Goal: Task Accomplishment & Management: Complete application form

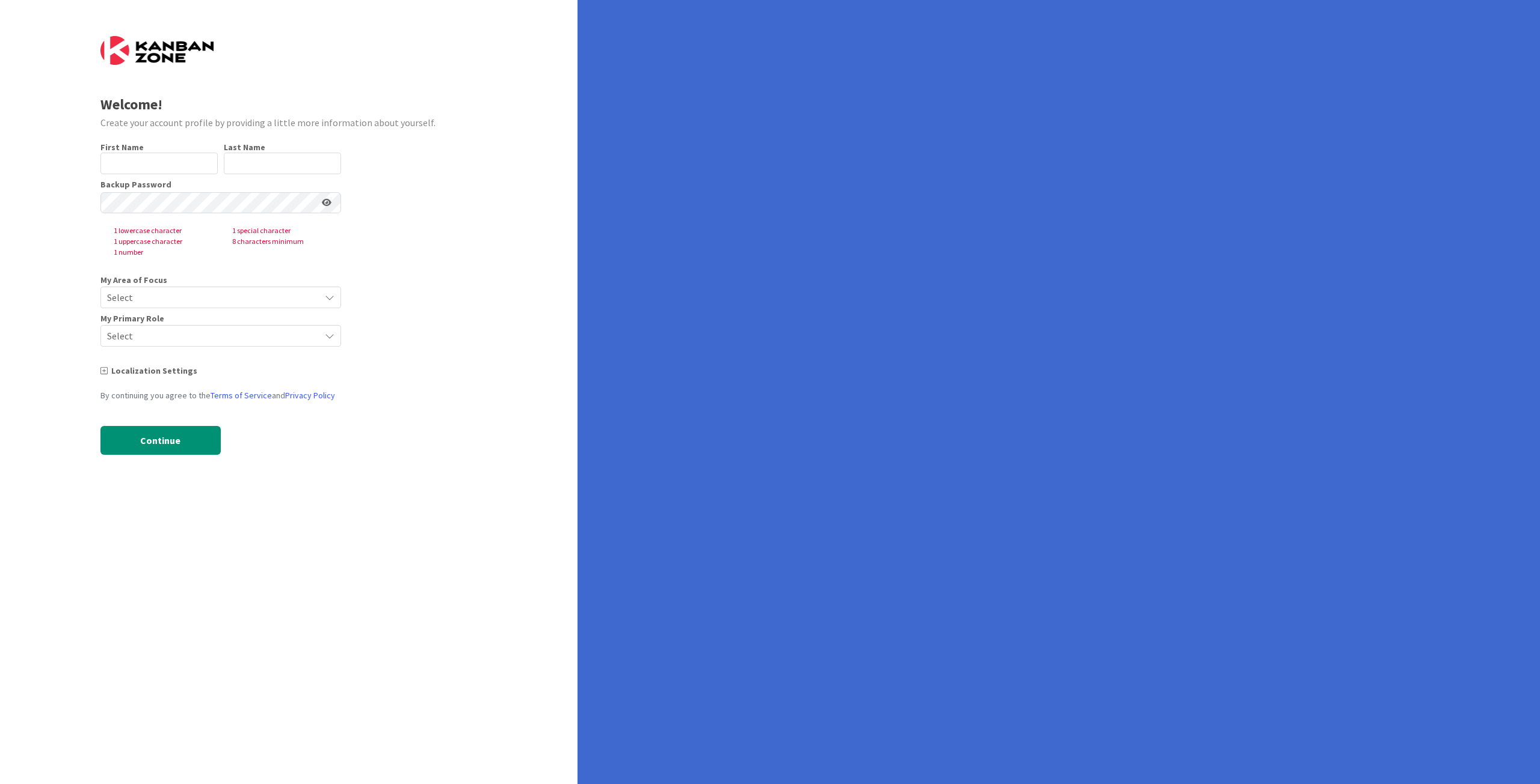
type input "Valadis"
type input "Novakovits"
click at [354, 510] on div "Welcome! Create your account profile by providing a little more information abo…" at bounding box center [288, 392] width 577 height 784
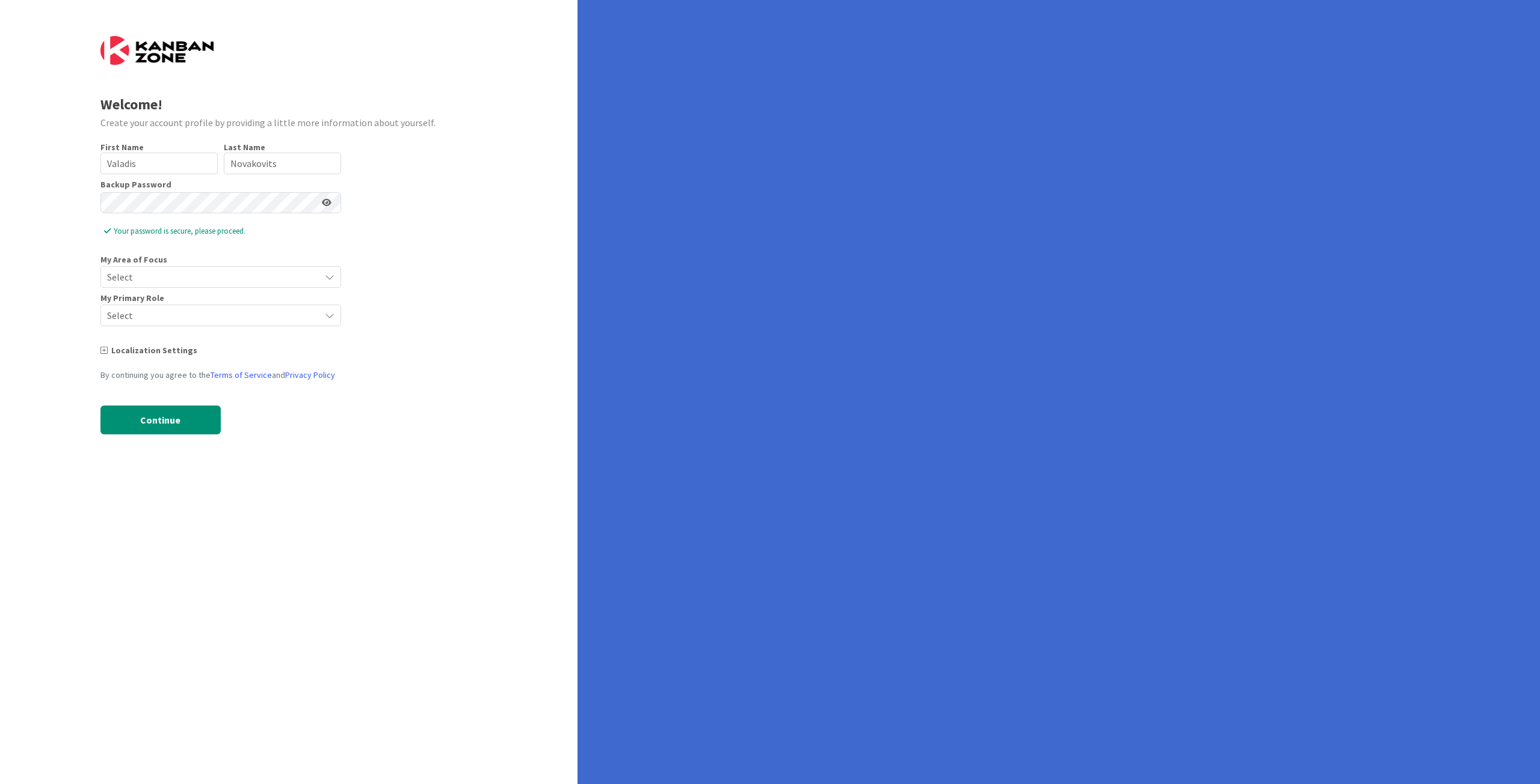
click at [165, 282] on span "Select" at bounding box center [211, 276] width 207 height 17
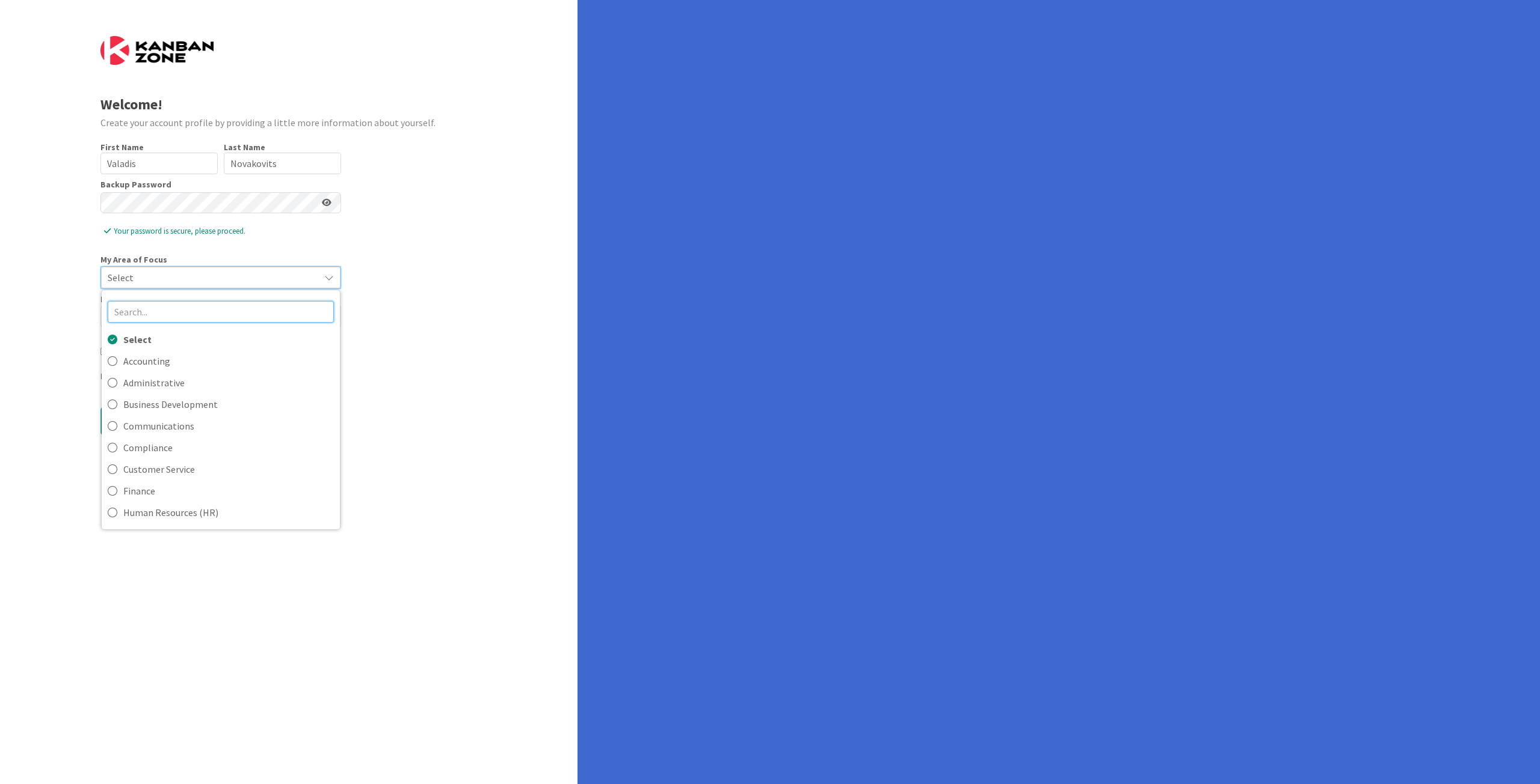
click at [164, 314] on input "text" at bounding box center [221, 312] width 226 height 22
type input "s"
type input "e"
type input "s"
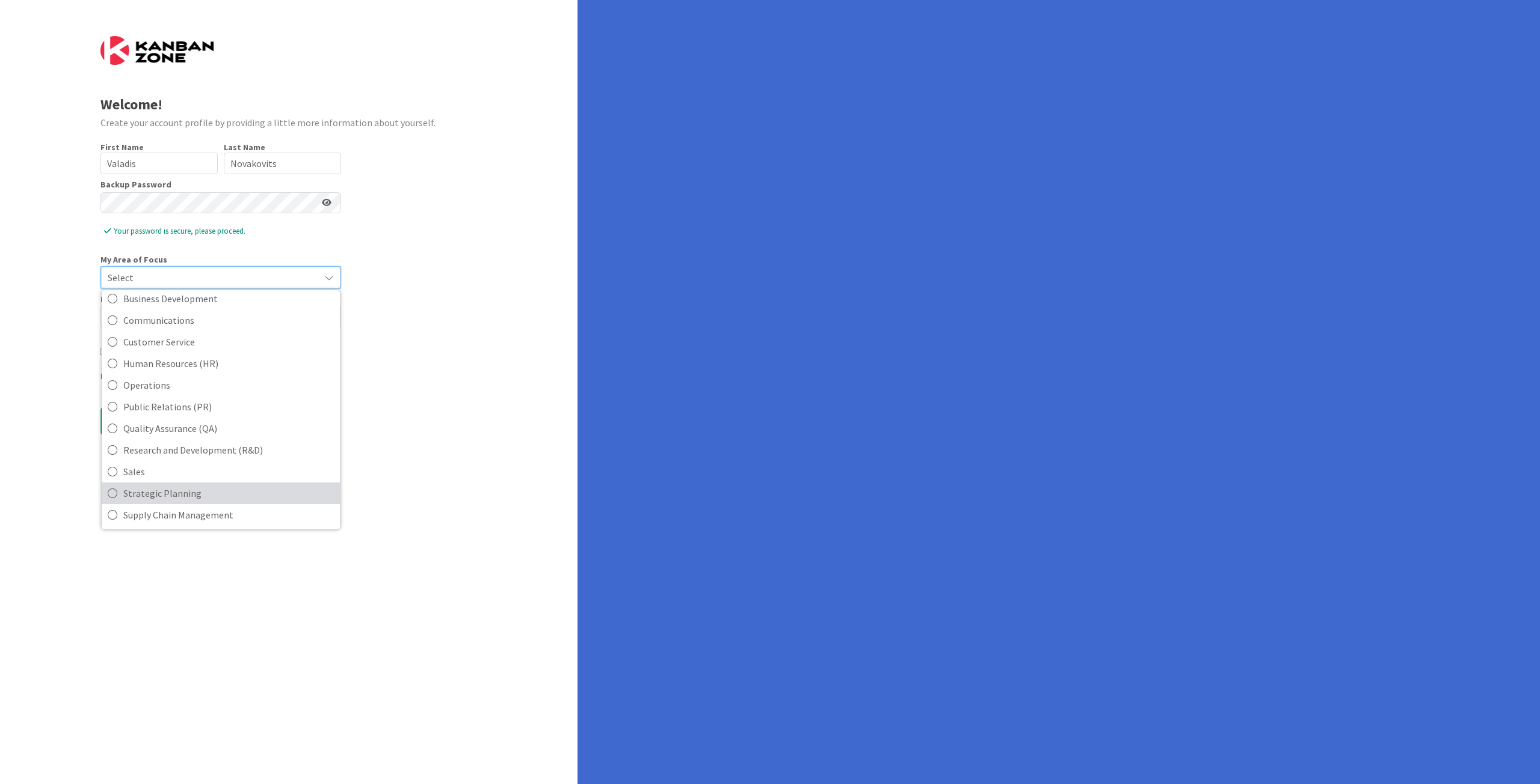
click at [113, 488] on icon at bounding box center [113, 493] width 10 height 18
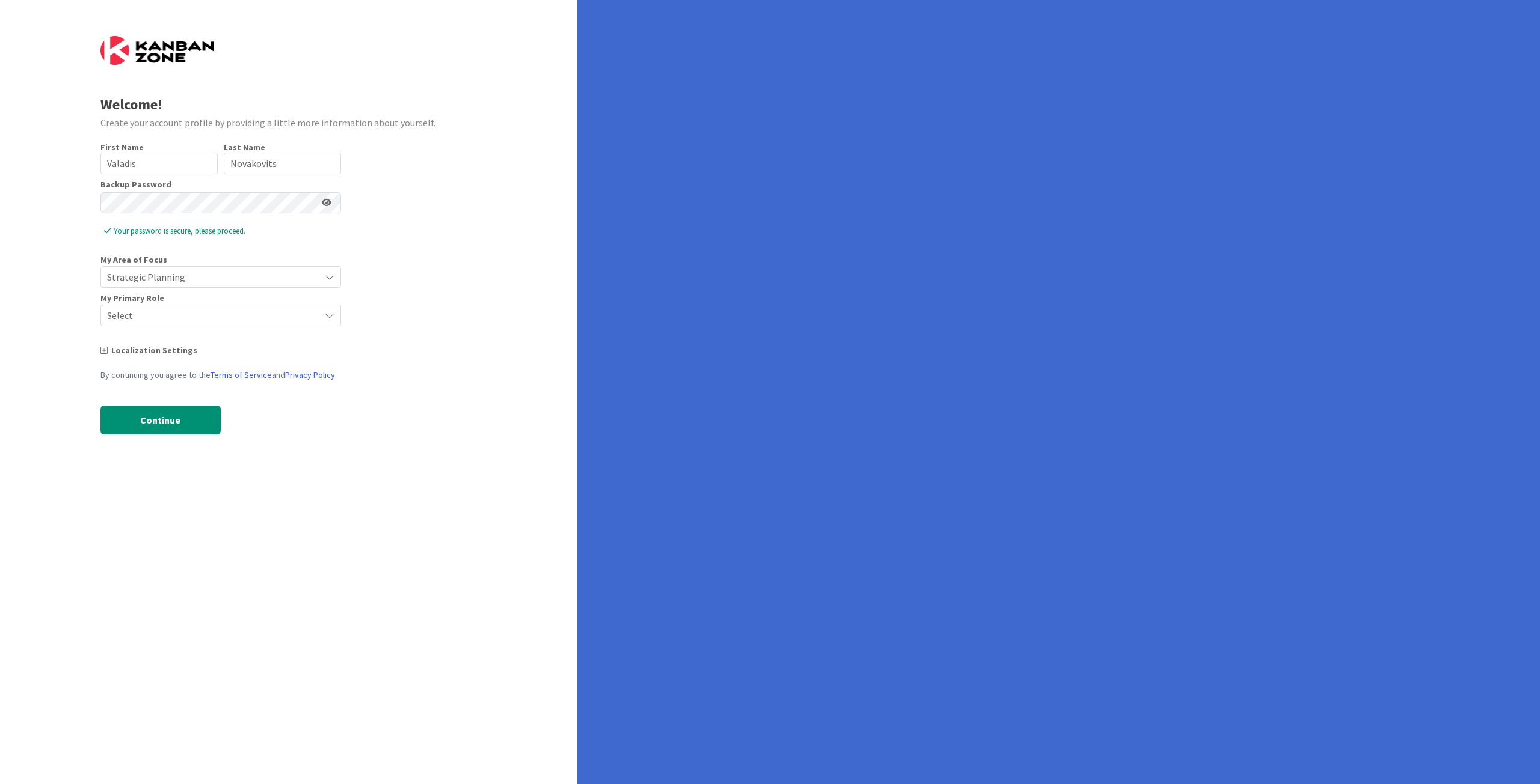
click at [186, 314] on span "Select" at bounding box center [211, 315] width 207 height 17
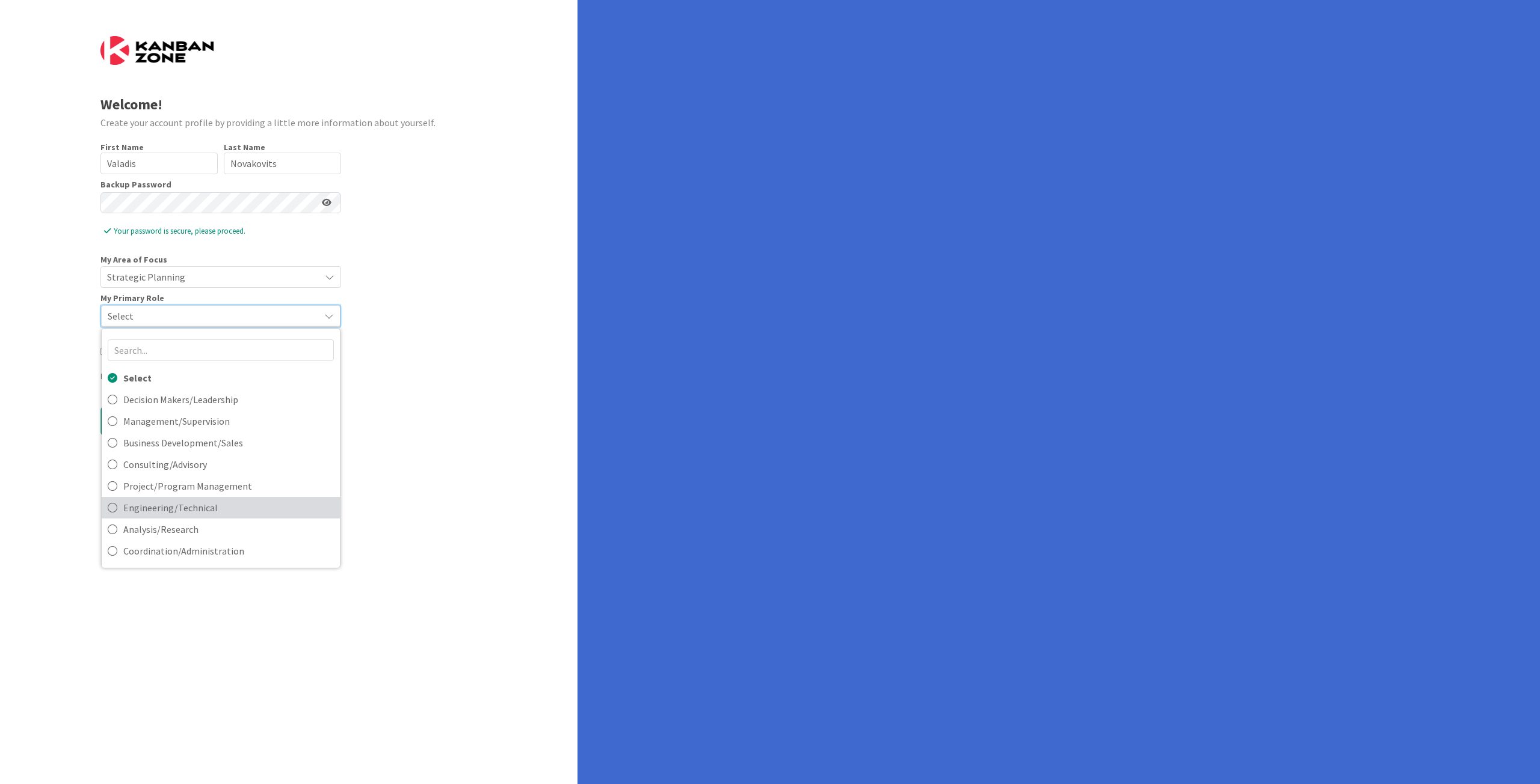
click at [110, 509] on icon at bounding box center [113, 508] width 10 height 18
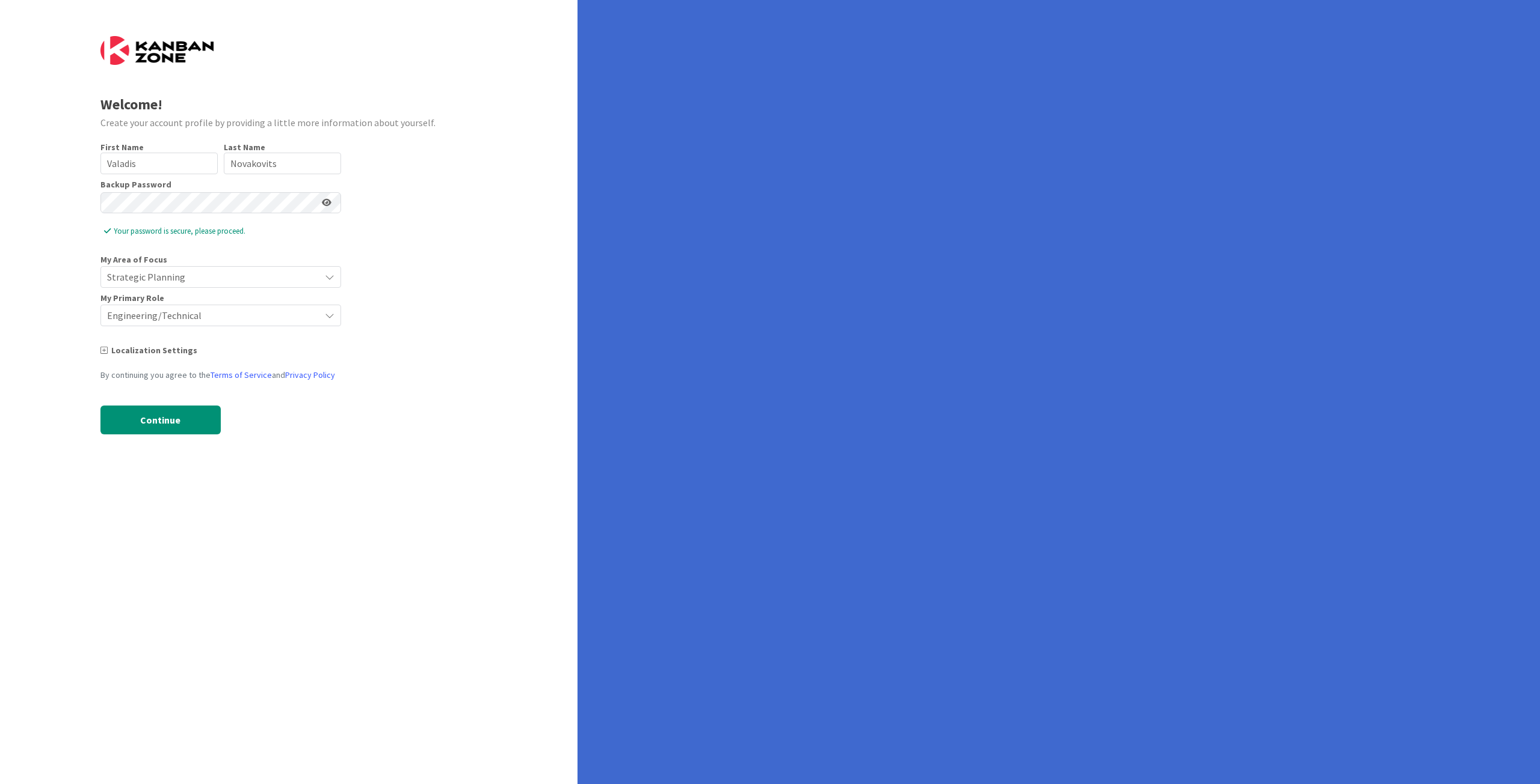
click at [70, 483] on div "Welcome! Create your account profile by providing a little more information abo…" at bounding box center [288, 392] width 577 height 784
click at [175, 411] on button "Continue" at bounding box center [161, 420] width 121 height 29
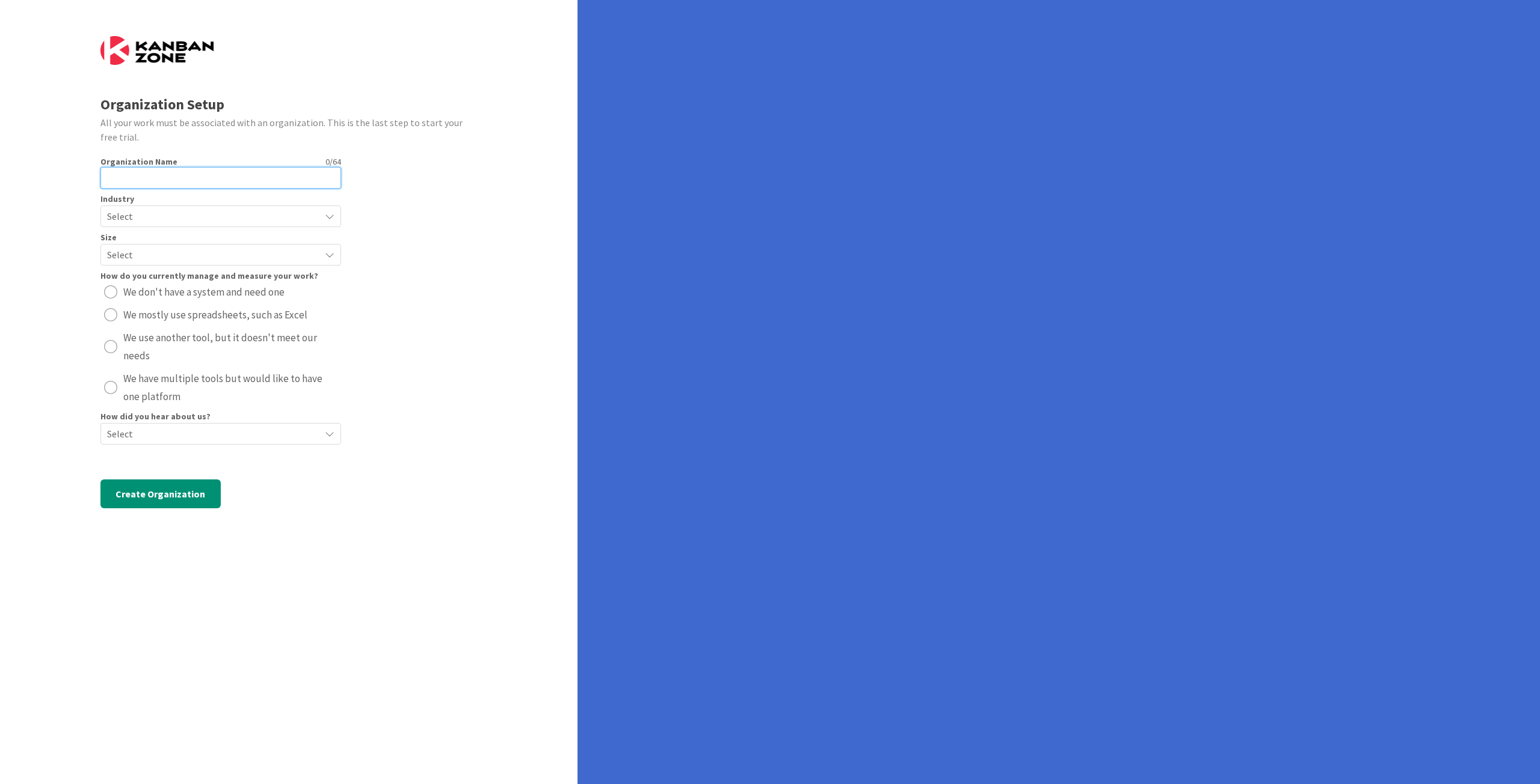
click at [200, 170] on input "text" at bounding box center [221, 178] width 240 height 22
type input "ParcelVision"
radio button "radio"
click at [129, 214] on span "Select" at bounding box center [211, 216] width 207 height 17
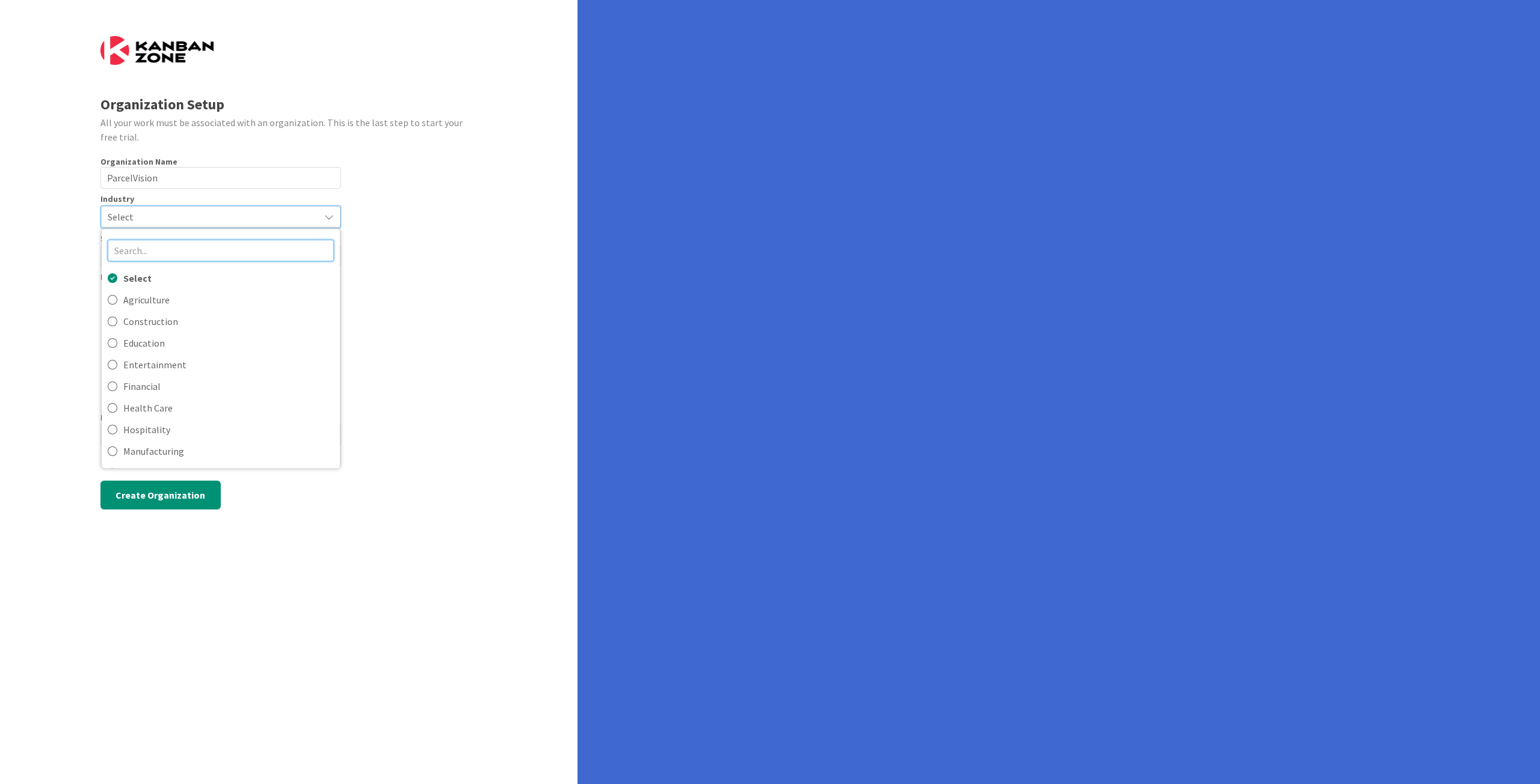
click at [132, 257] on input "text" at bounding box center [221, 250] width 226 height 22
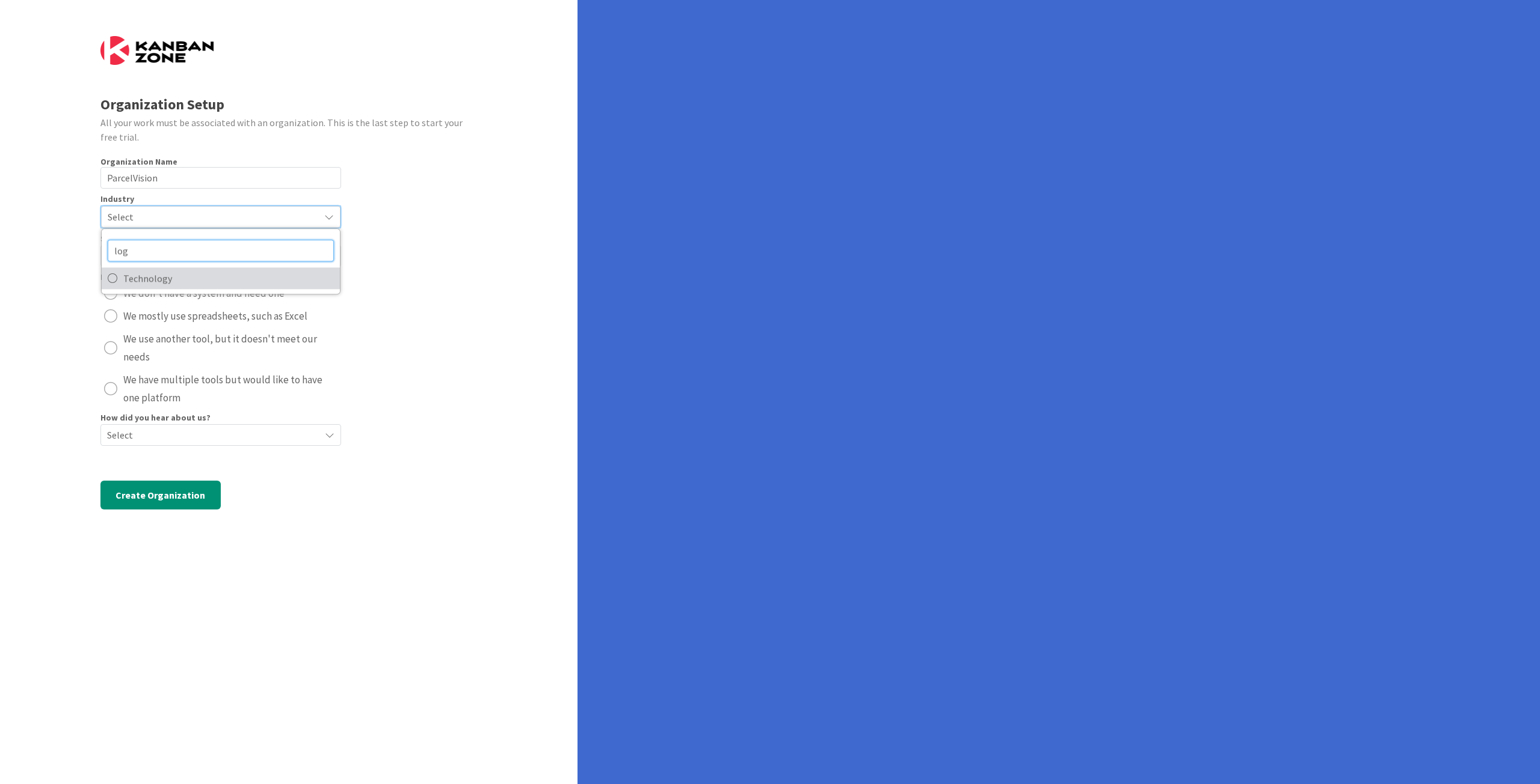
type input "log"
click at [113, 276] on icon at bounding box center [113, 278] width 10 height 18
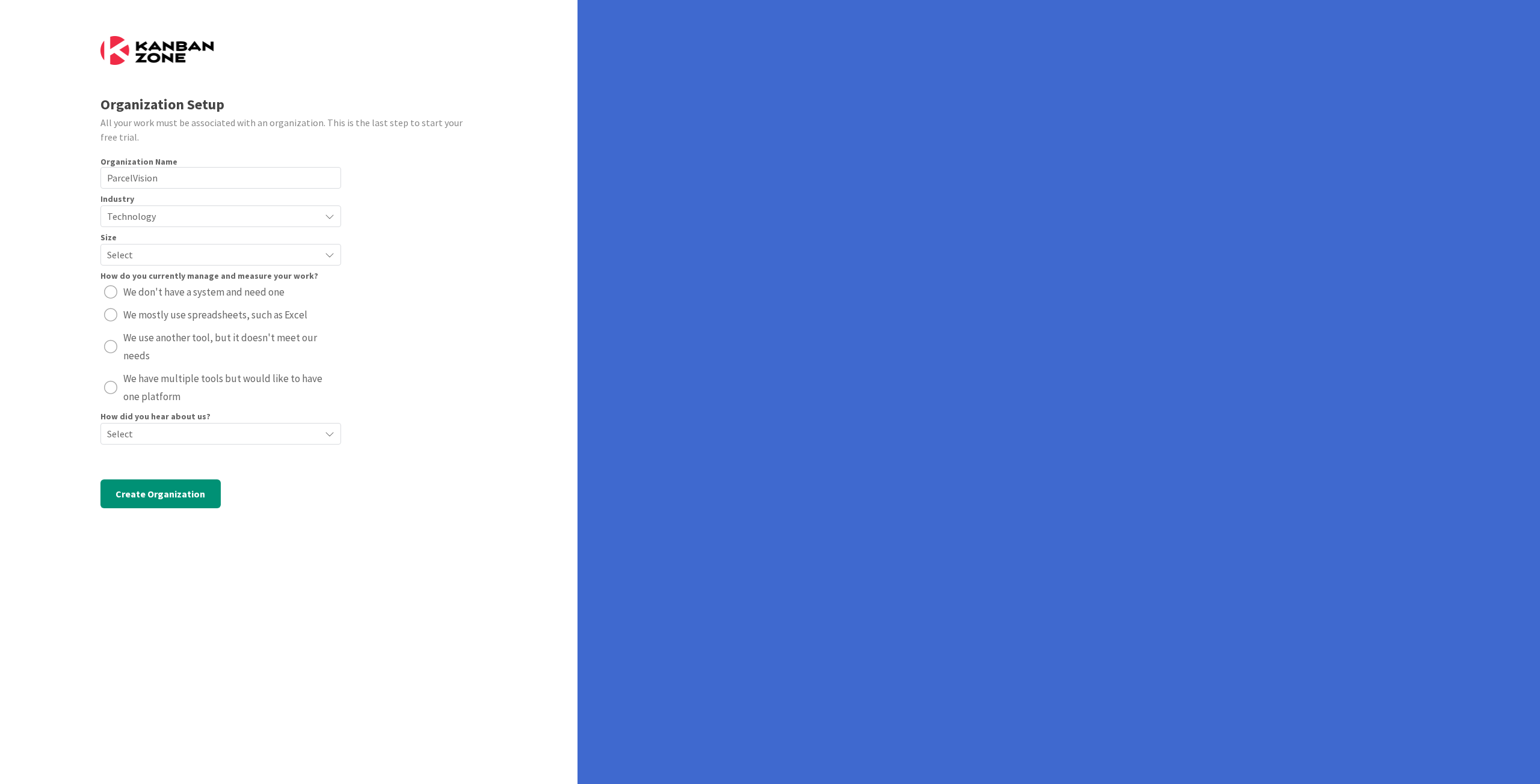
click at [167, 257] on span "Select" at bounding box center [211, 255] width 207 height 17
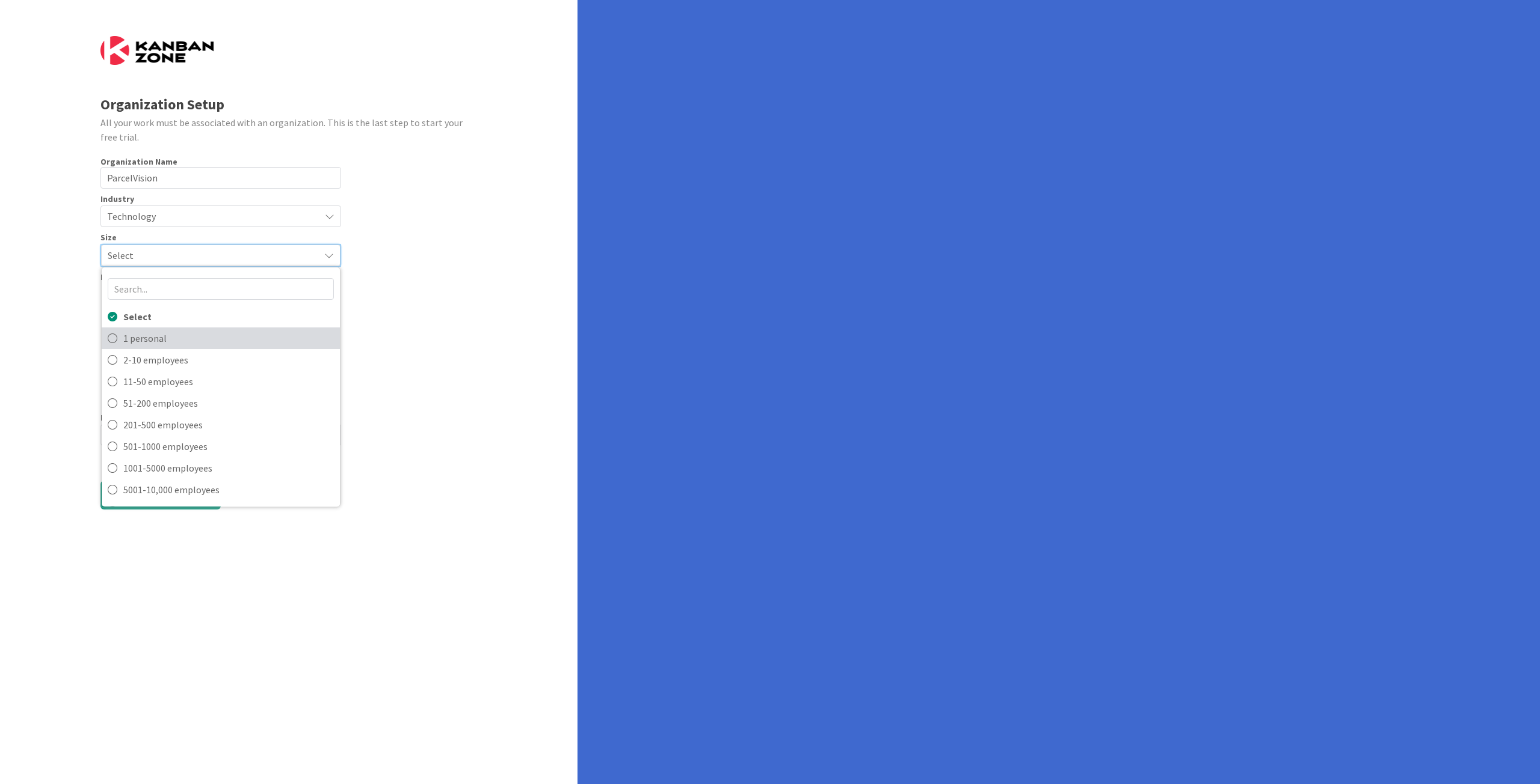
click at [112, 342] on icon at bounding box center [113, 338] width 10 height 18
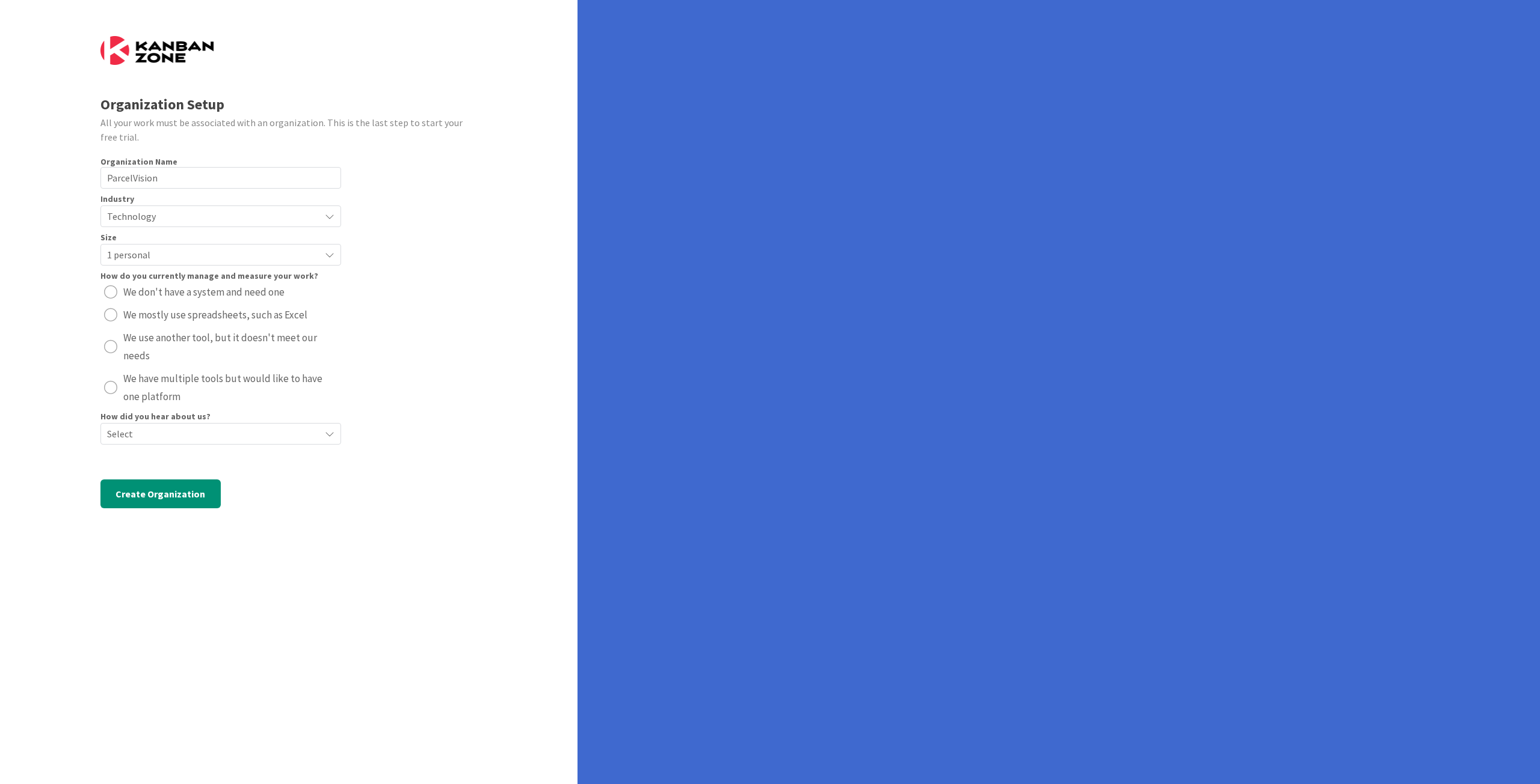
click at [112, 344] on div "radio" at bounding box center [111, 347] width 14 height 14
click at [179, 433] on span "Select" at bounding box center [211, 434] width 207 height 17
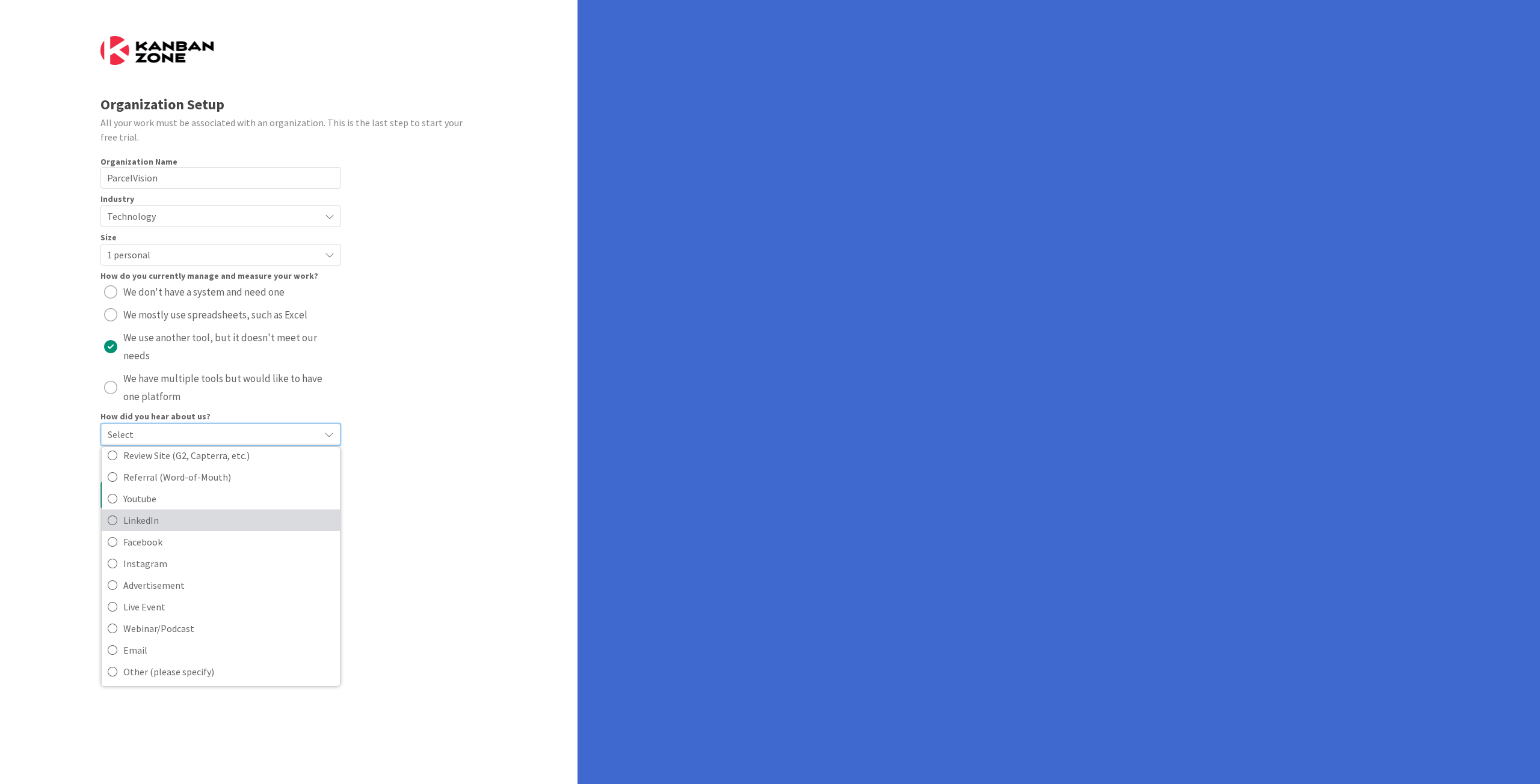
click at [111, 525] on icon at bounding box center [113, 520] width 10 height 18
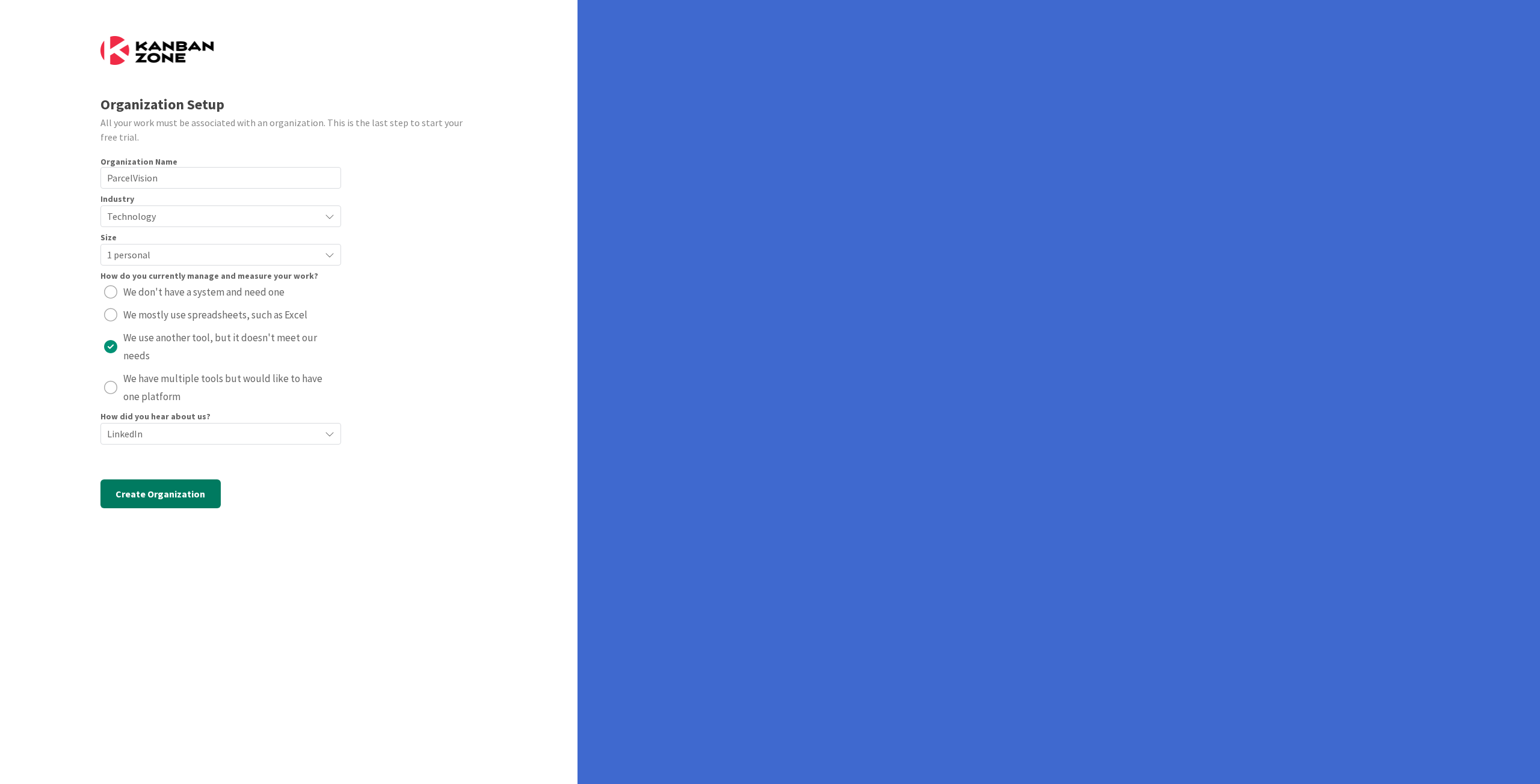
click at [163, 496] on button "Create Organization" at bounding box center [161, 494] width 121 height 29
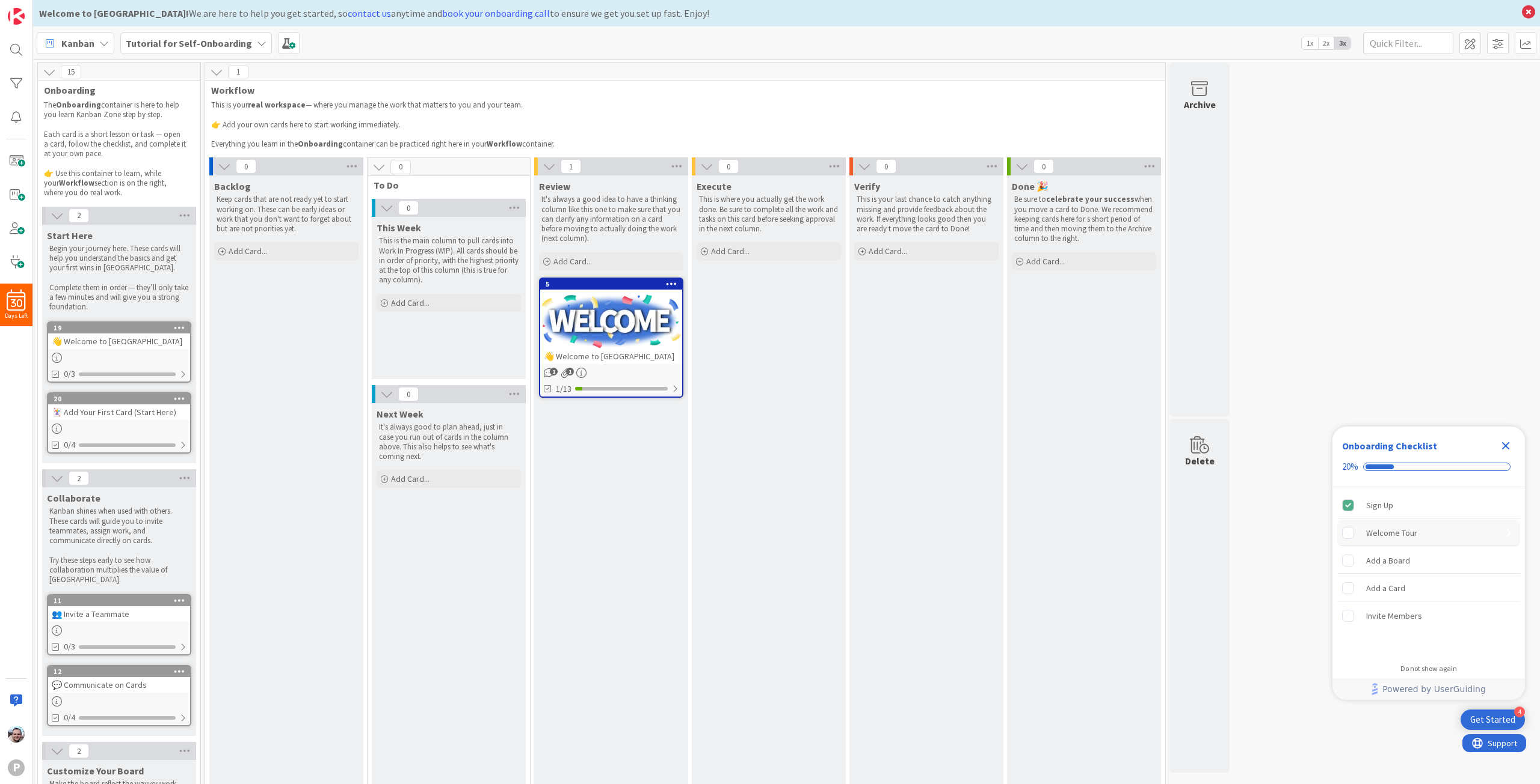
click at [1394, 528] on div "Welcome Tour" at bounding box center [1391, 533] width 51 height 14
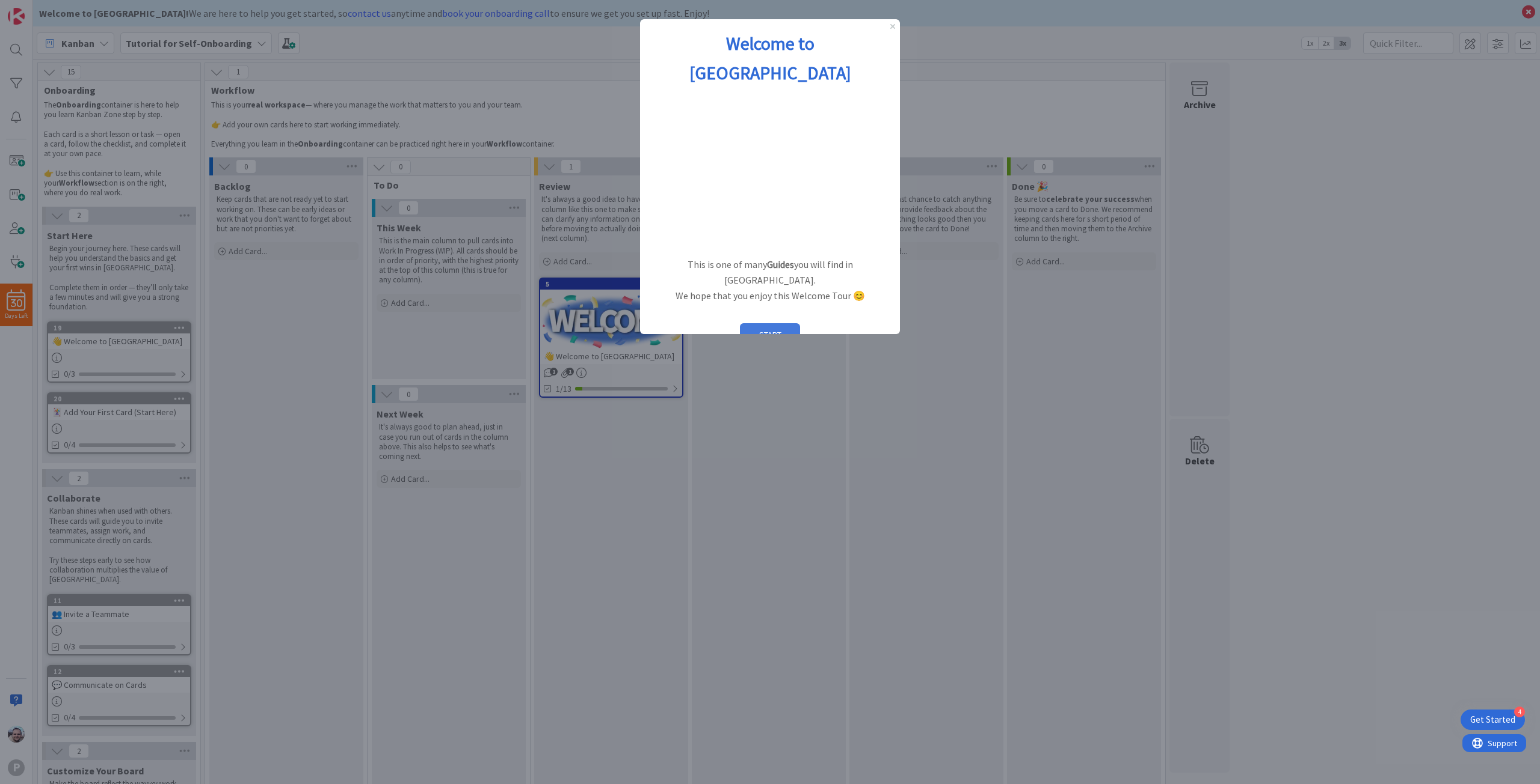
drag, startPoint x: 768, startPoint y: 284, endPoint x: 1408, endPoint y: 303, distance: 640.3
click at [768, 323] on button "START" at bounding box center [769, 334] width 60 height 23
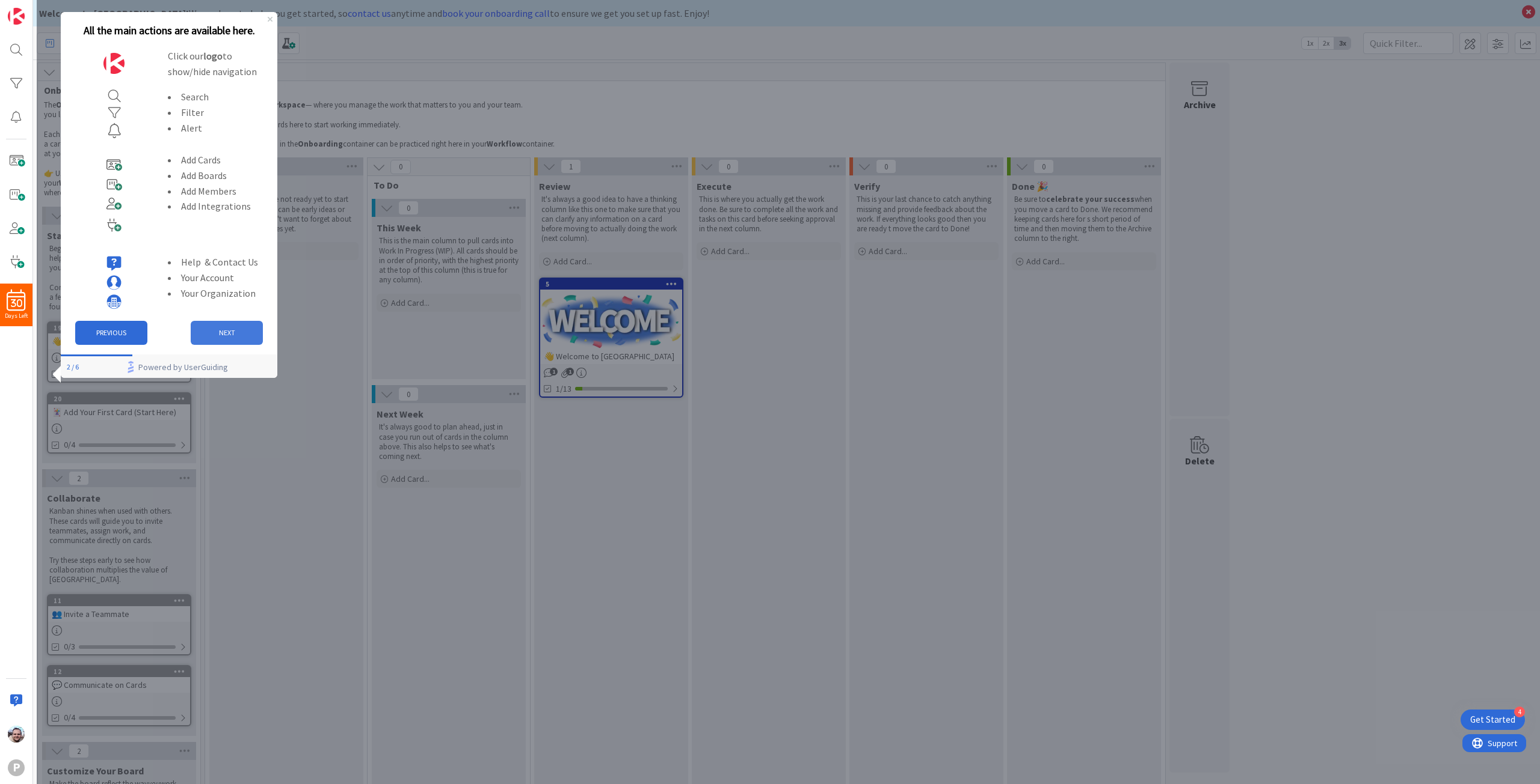
click at [222, 330] on button "NEXT" at bounding box center [227, 333] width 72 height 24
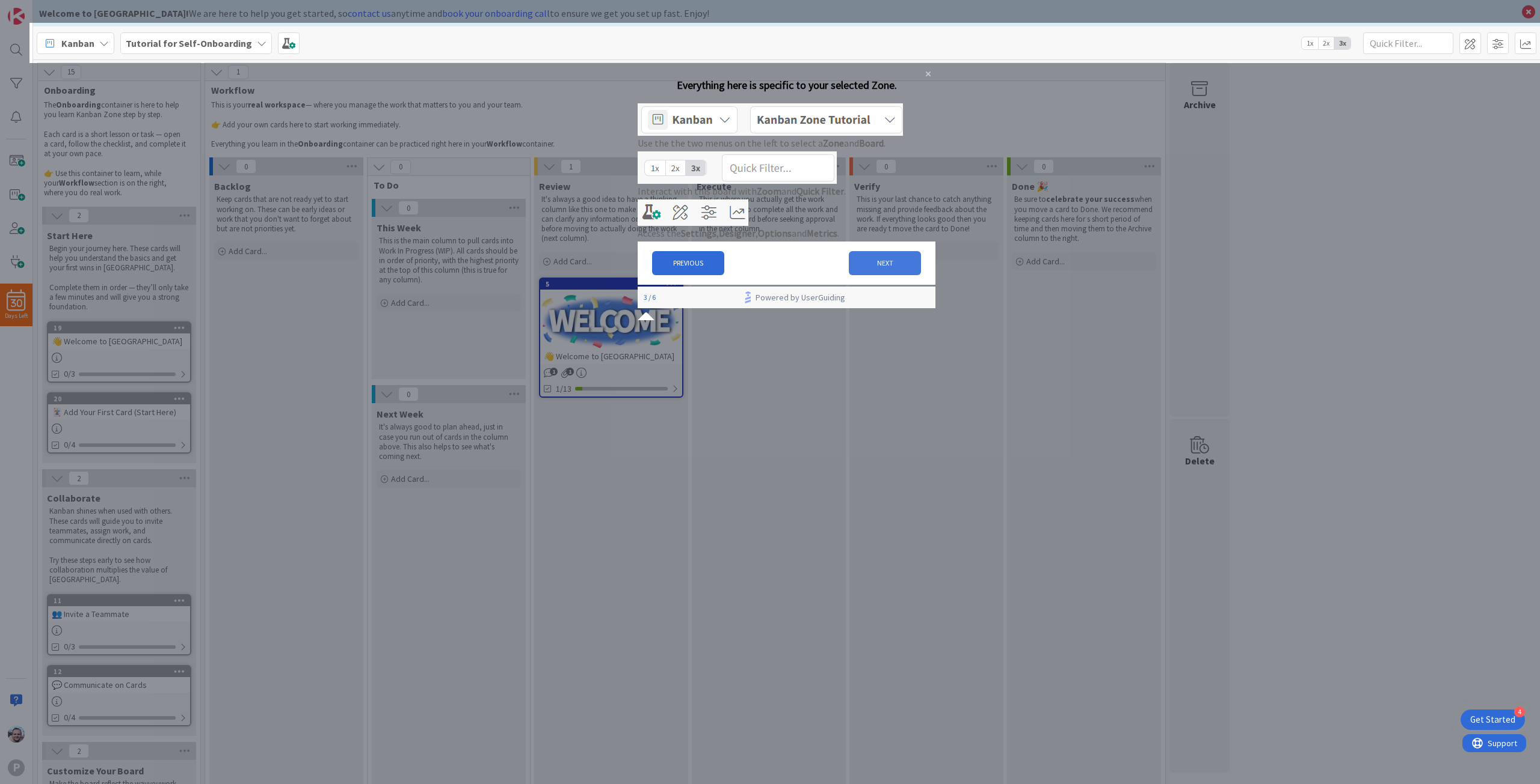
click at [883, 275] on button "NEXT" at bounding box center [884, 263] width 72 height 24
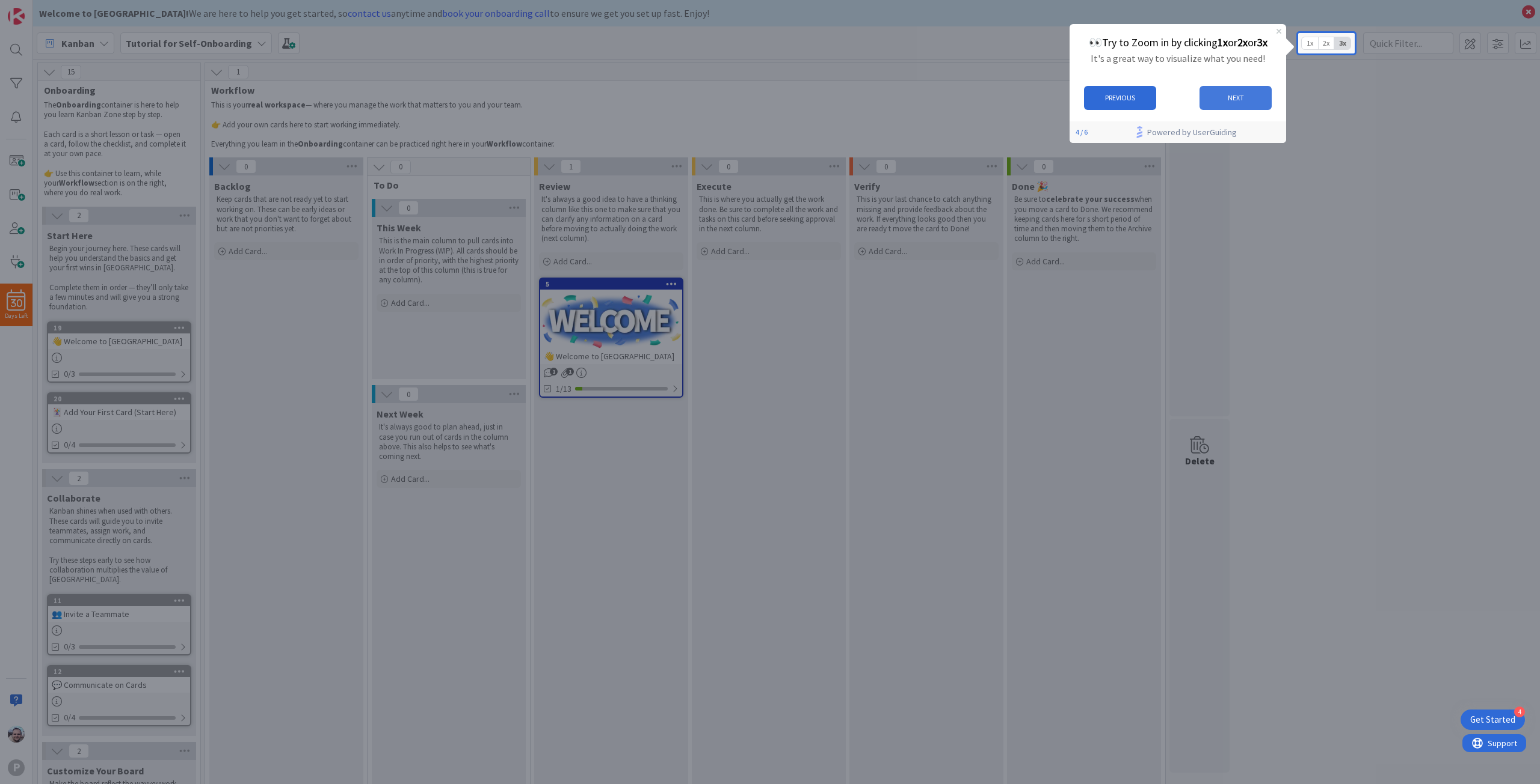
click at [1228, 101] on button "NEXT" at bounding box center [1235, 97] width 72 height 24
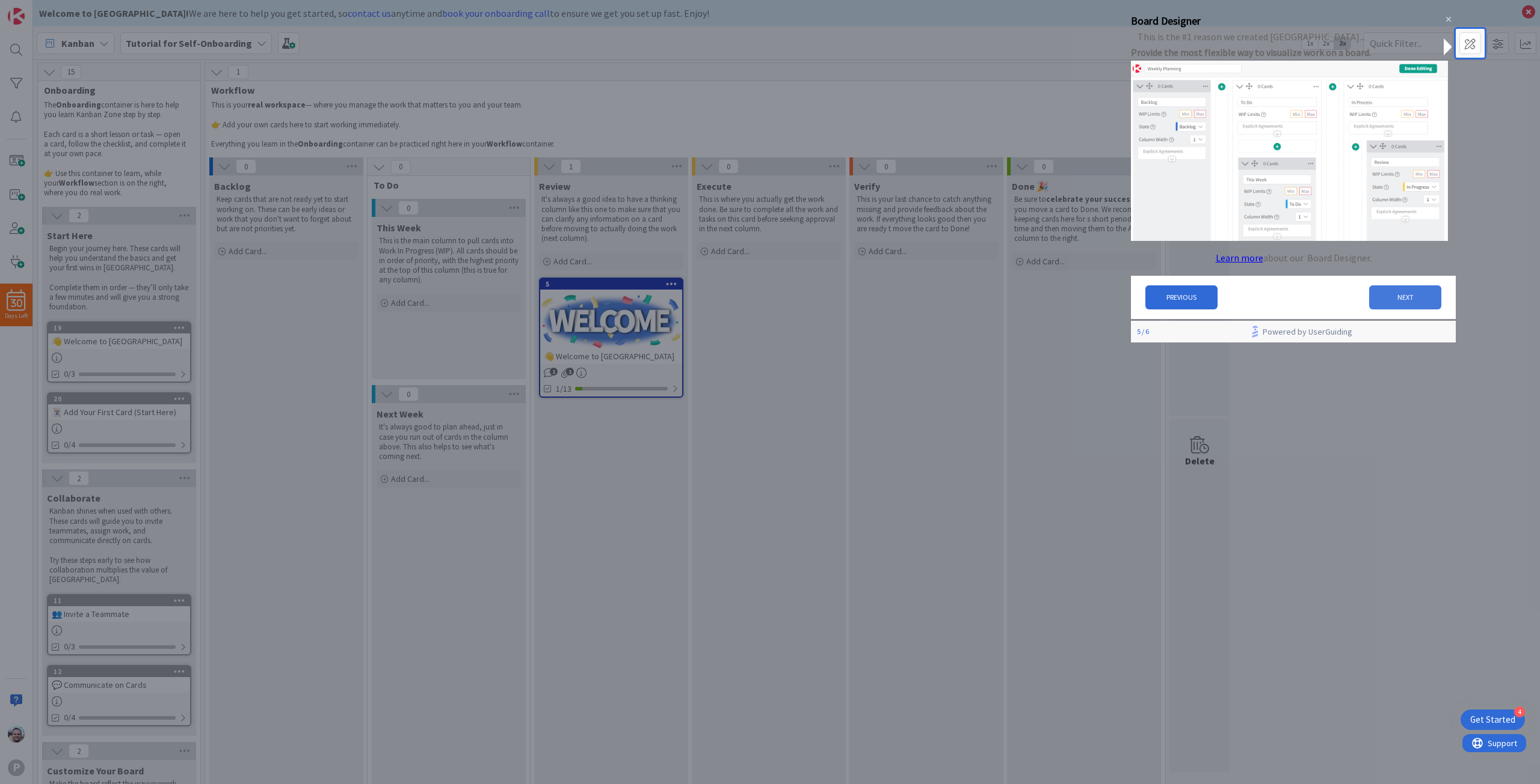
click at [1387, 300] on button "NEXT" at bounding box center [1405, 297] width 72 height 24
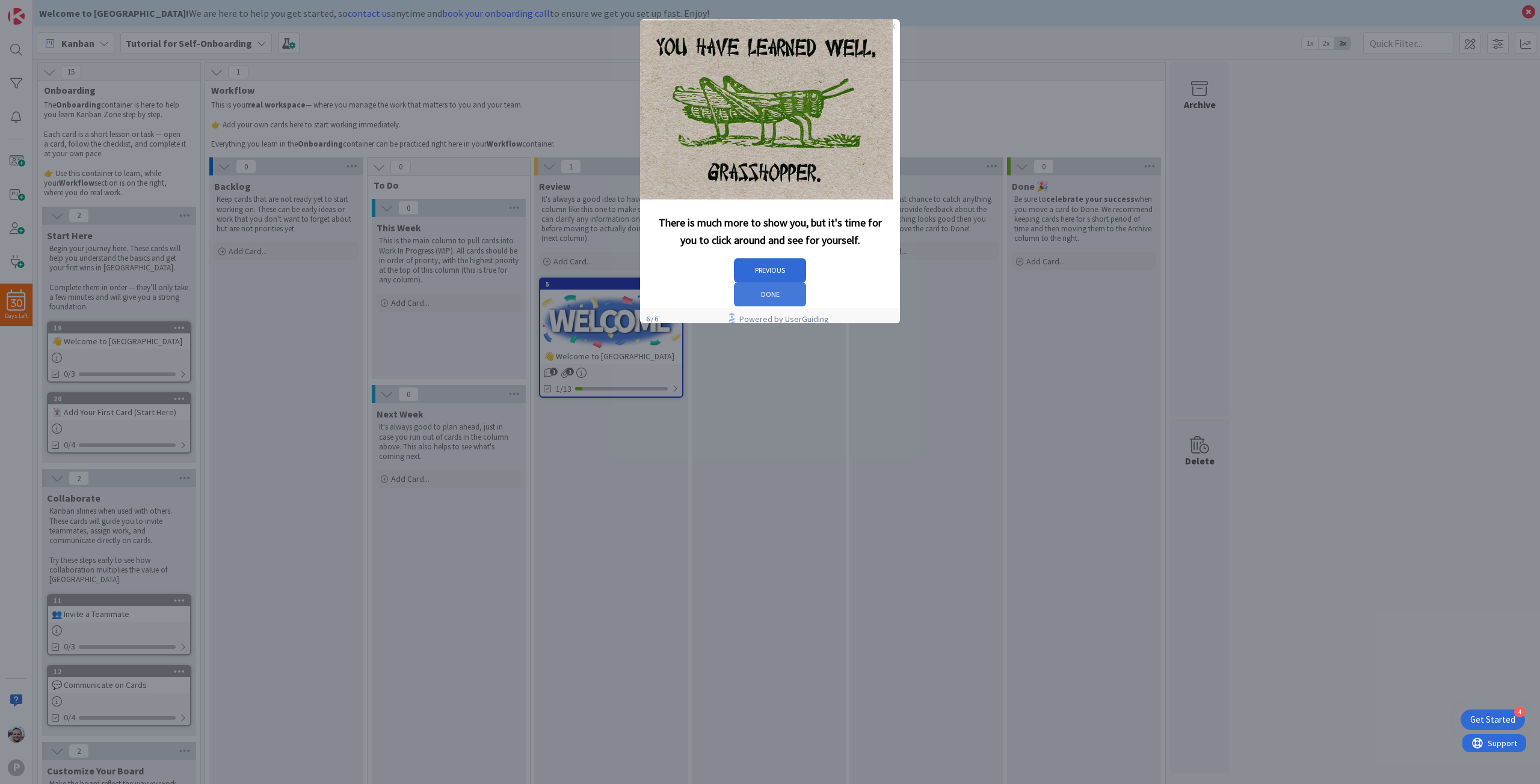
click at [806, 283] on button "DONE" at bounding box center [770, 294] width 72 height 24
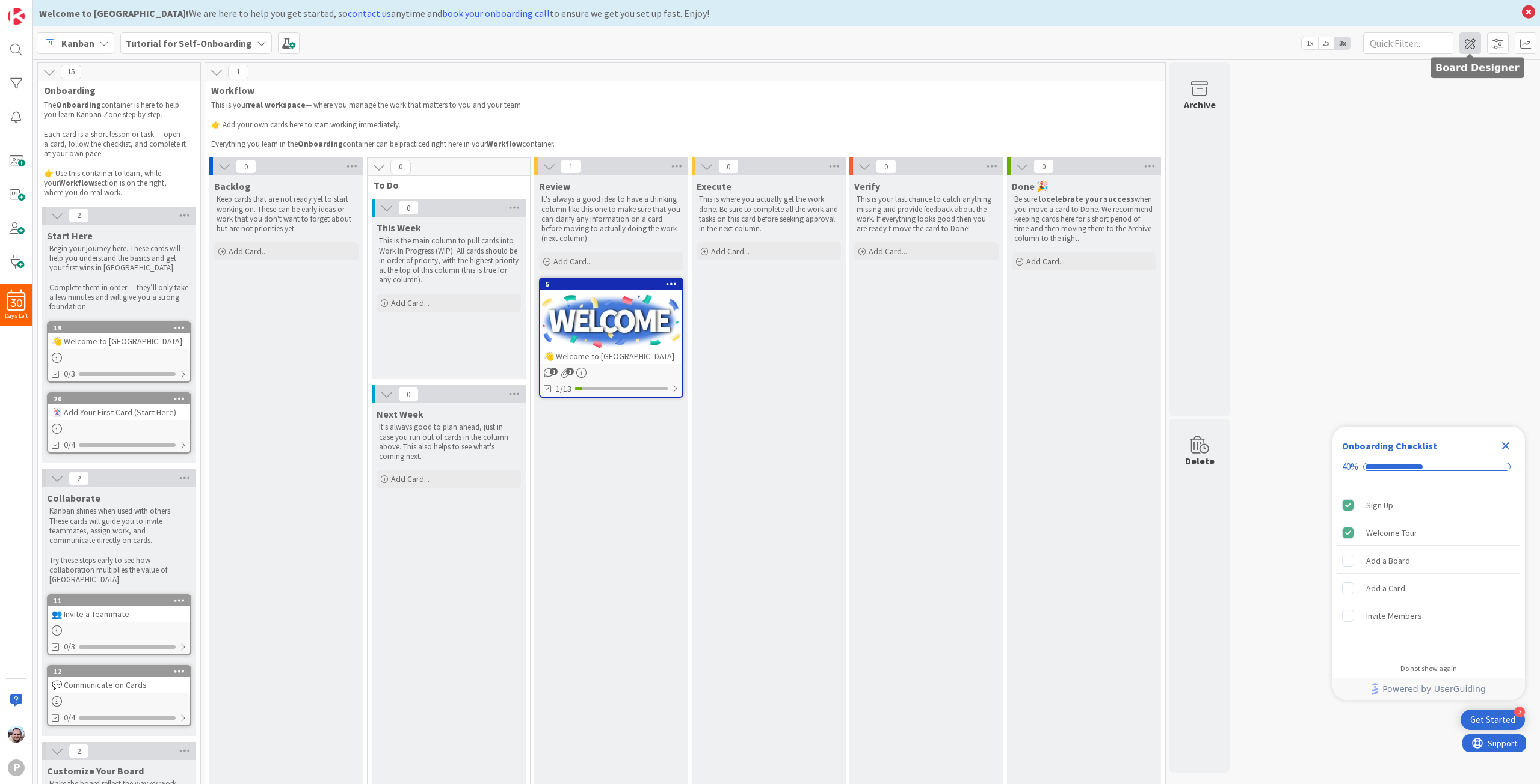
click at [1471, 42] on span at bounding box center [1470, 43] width 22 height 22
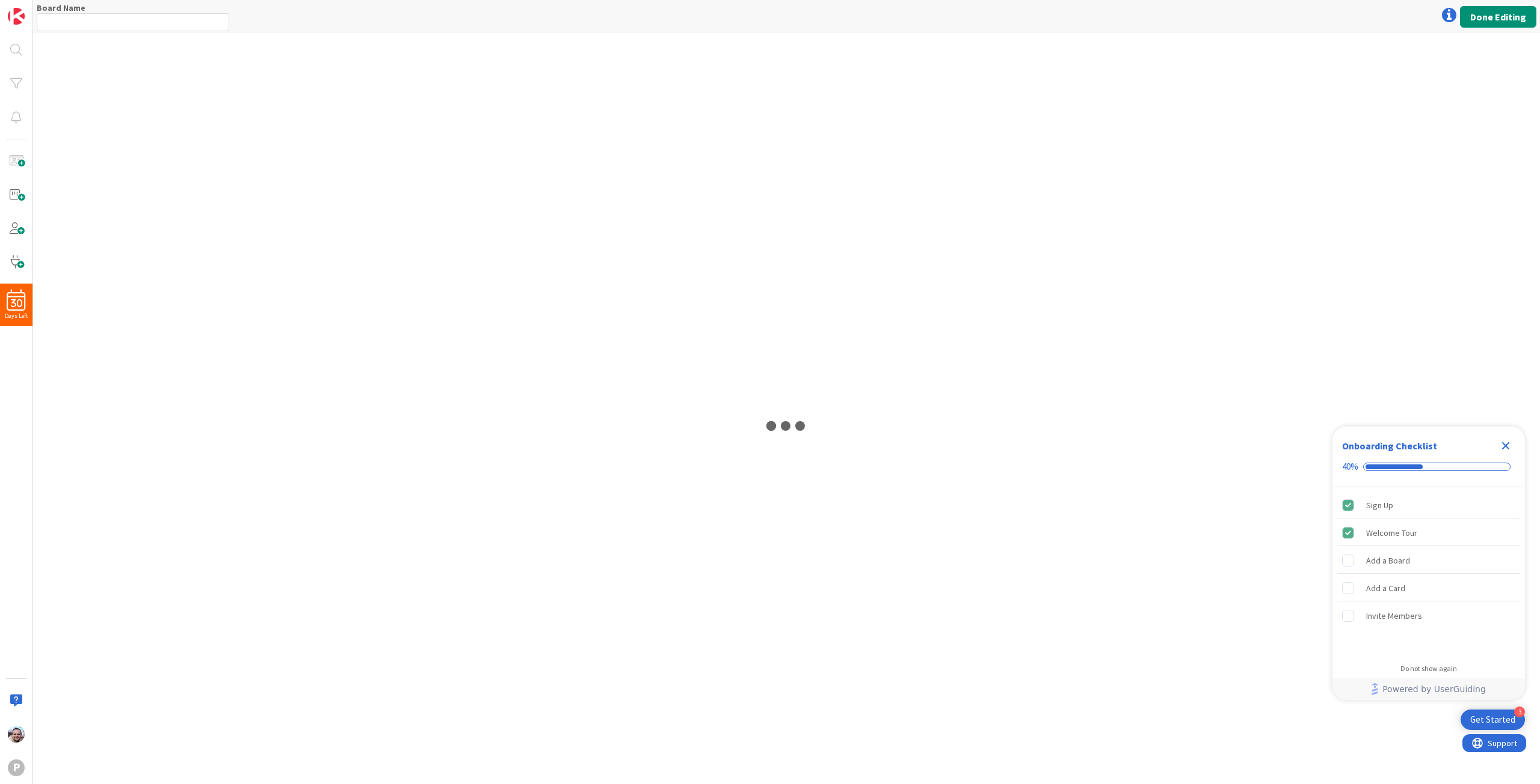
type input "Tutorial for Self-Onboarding"
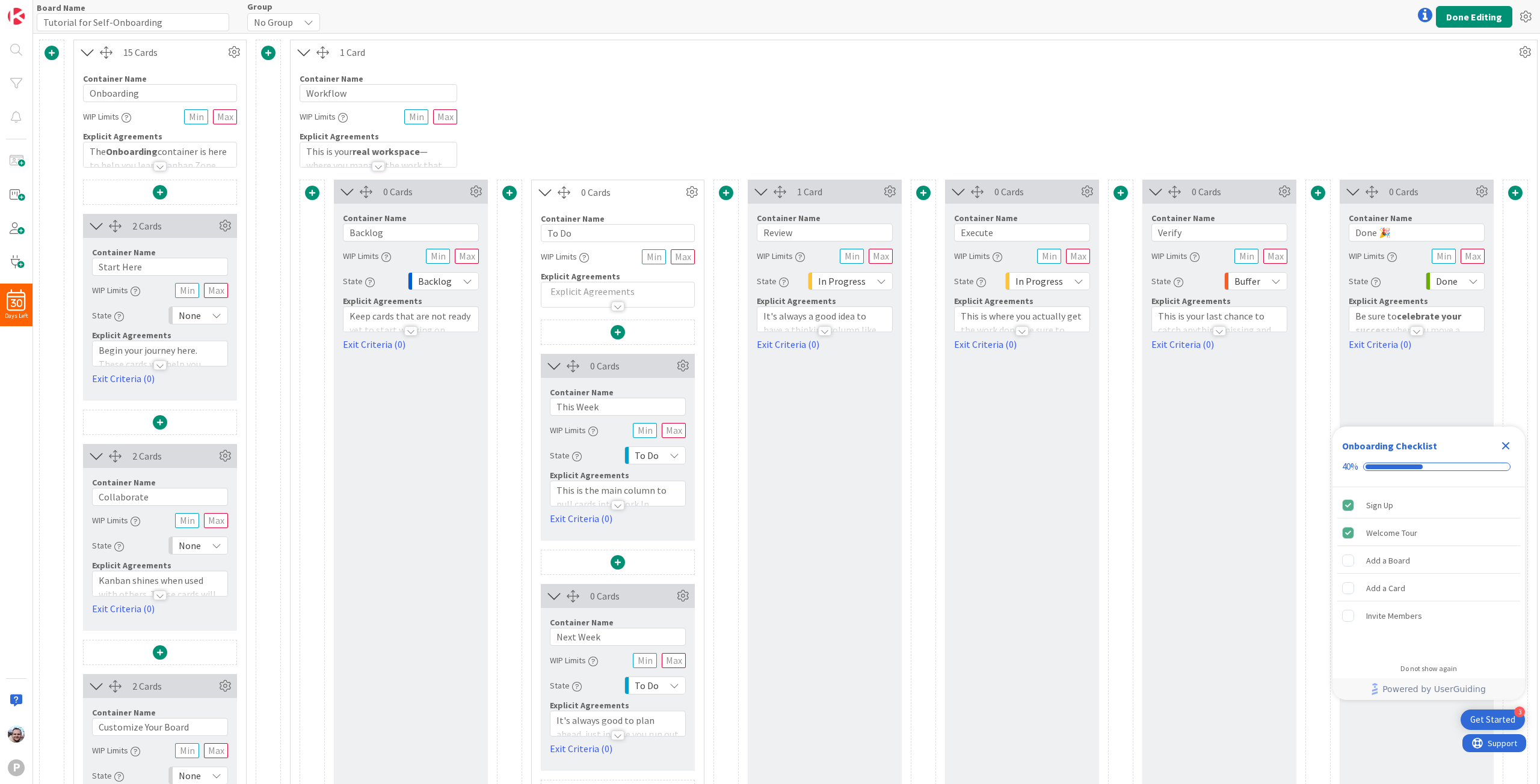
click at [312, 198] on span at bounding box center [313, 193] width 14 height 14
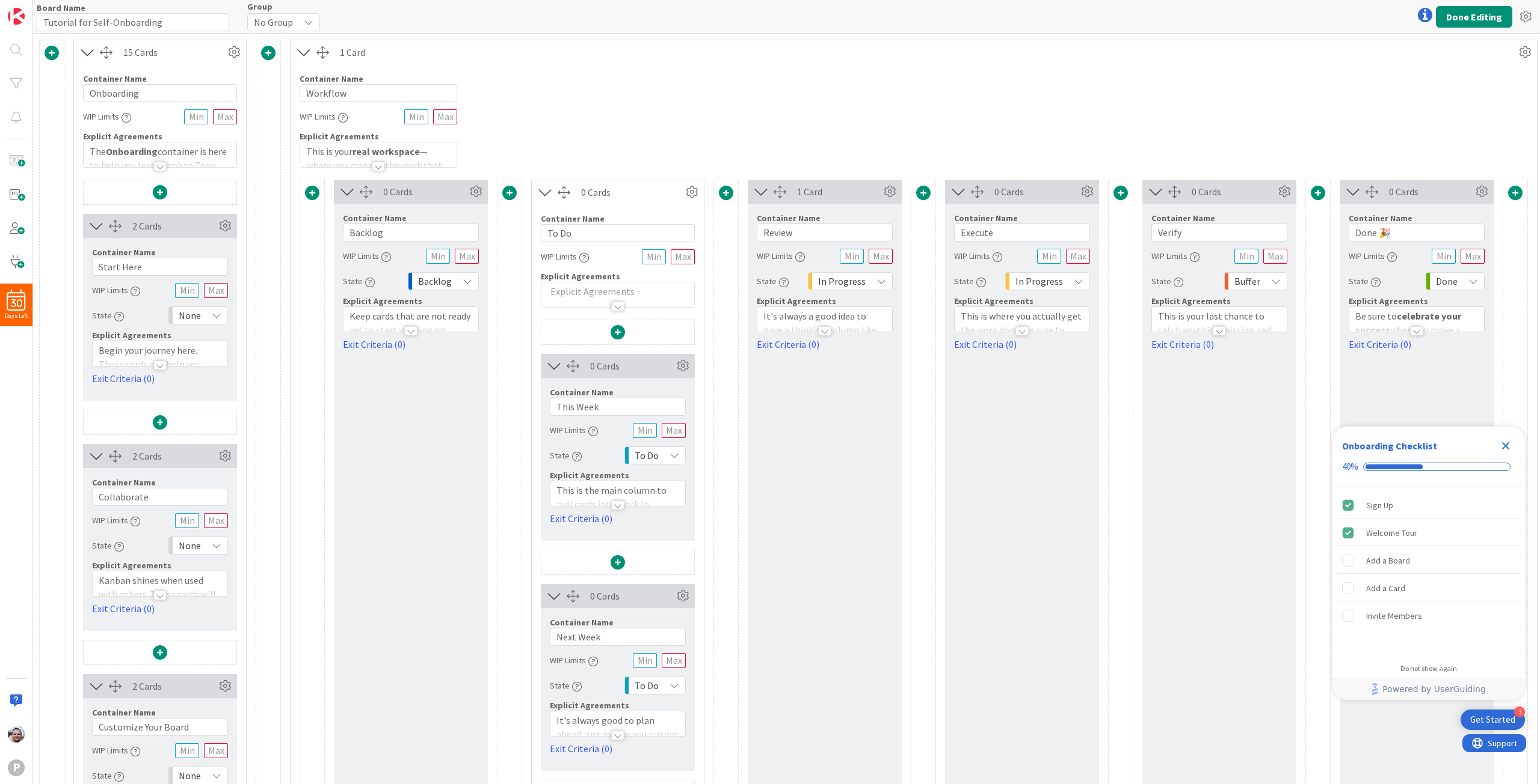
click at [285, 23] on span "No Group" at bounding box center [273, 22] width 39 height 17
click at [84, 48] on icon at bounding box center [87, 51] width 20 height 15
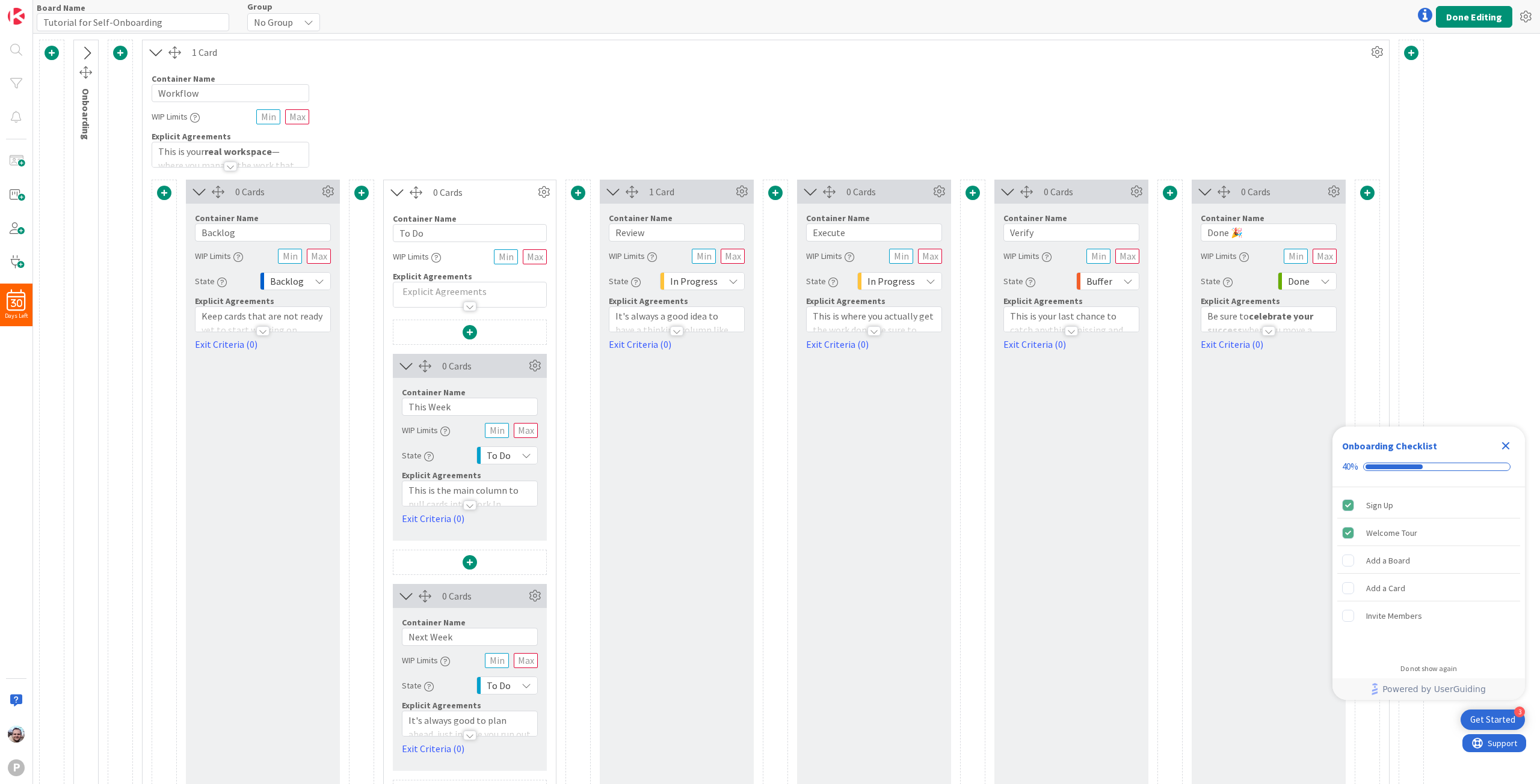
click at [84, 59] on icon at bounding box center [86, 53] width 20 height 15
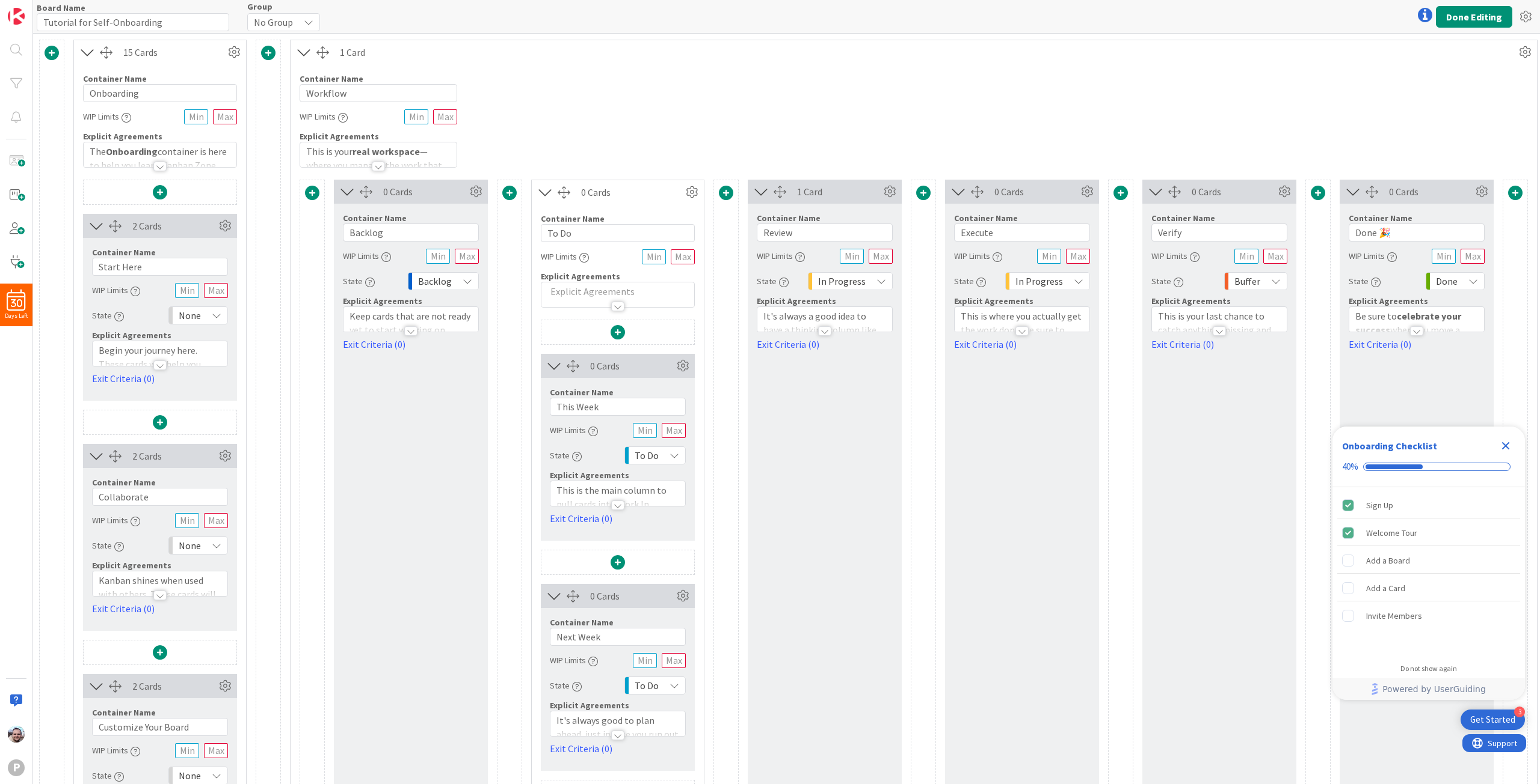
click at [85, 55] on icon at bounding box center [87, 51] width 20 height 15
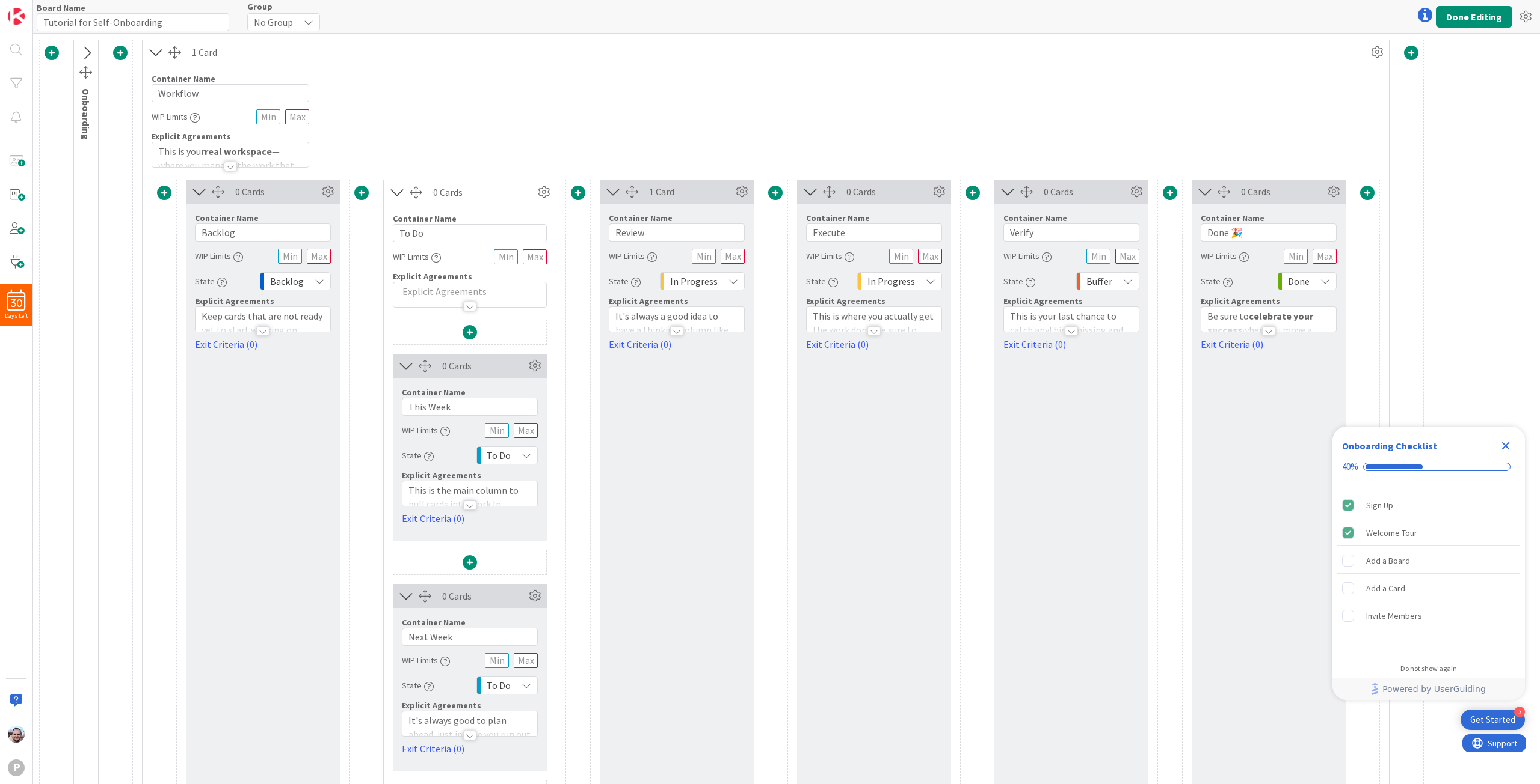
click at [154, 50] on icon at bounding box center [156, 51] width 20 height 15
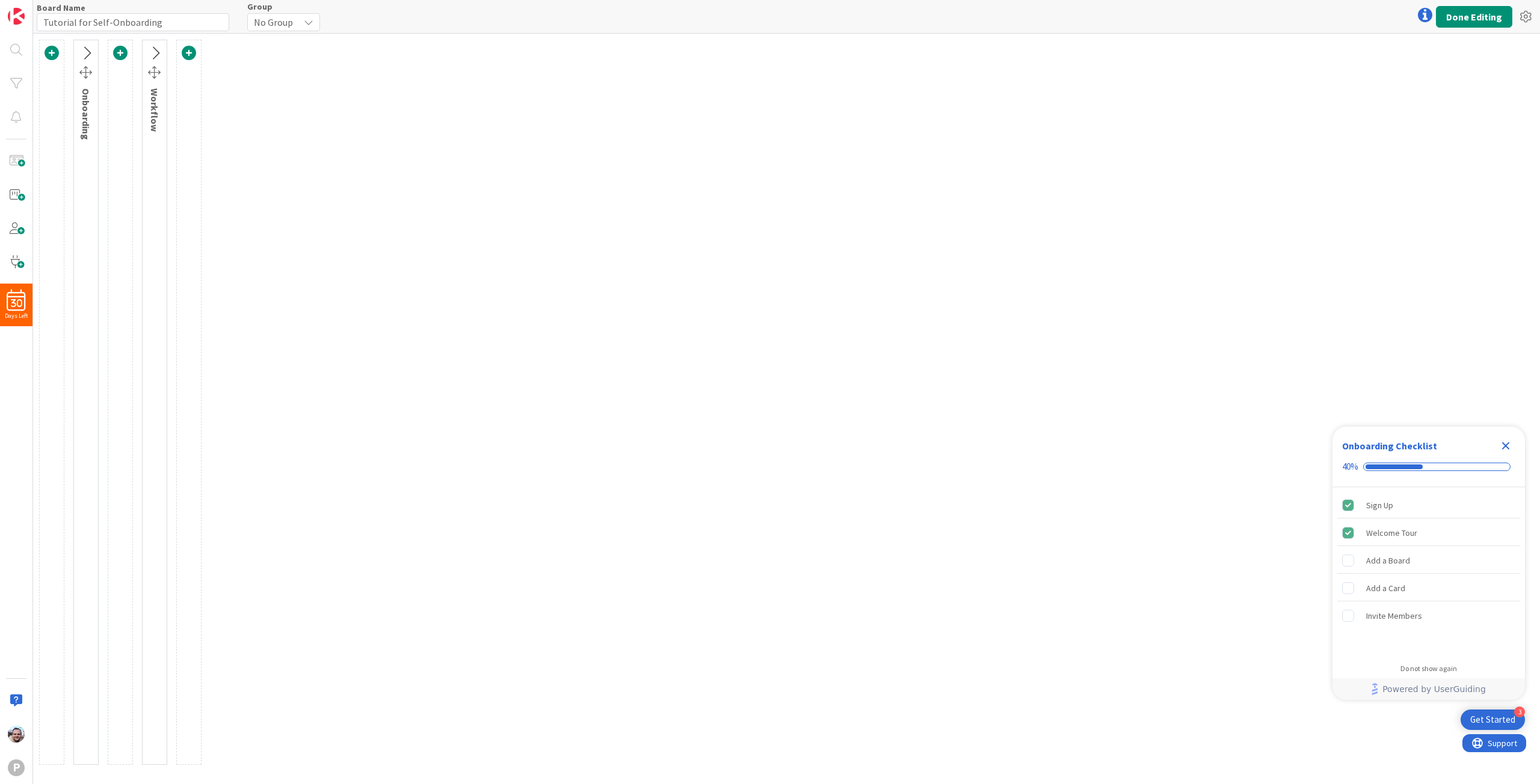
click at [154, 50] on icon at bounding box center [155, 53] width 20 height 15
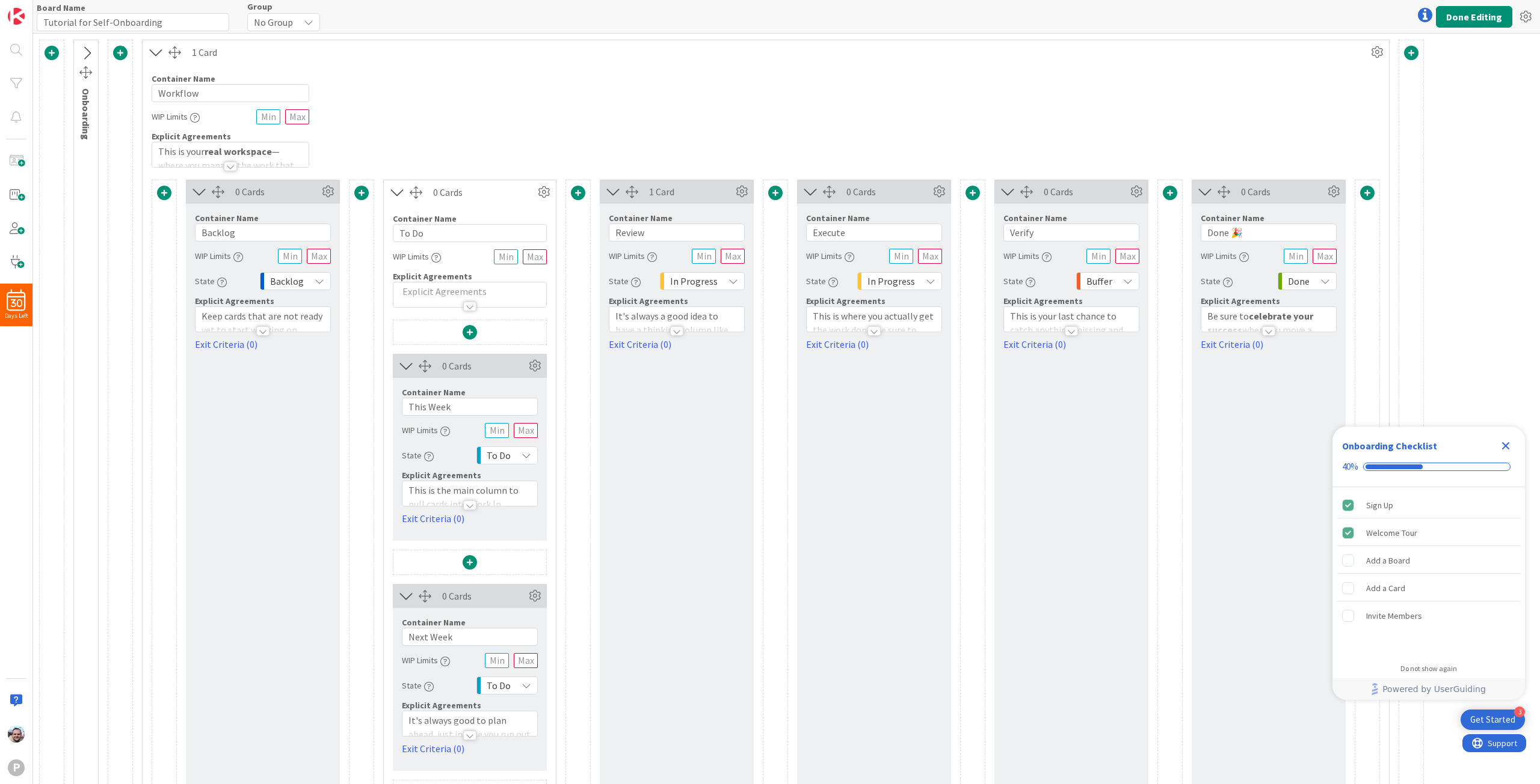
click at [231, 167] on div at bounding box center [230, 167] width 14 height 10
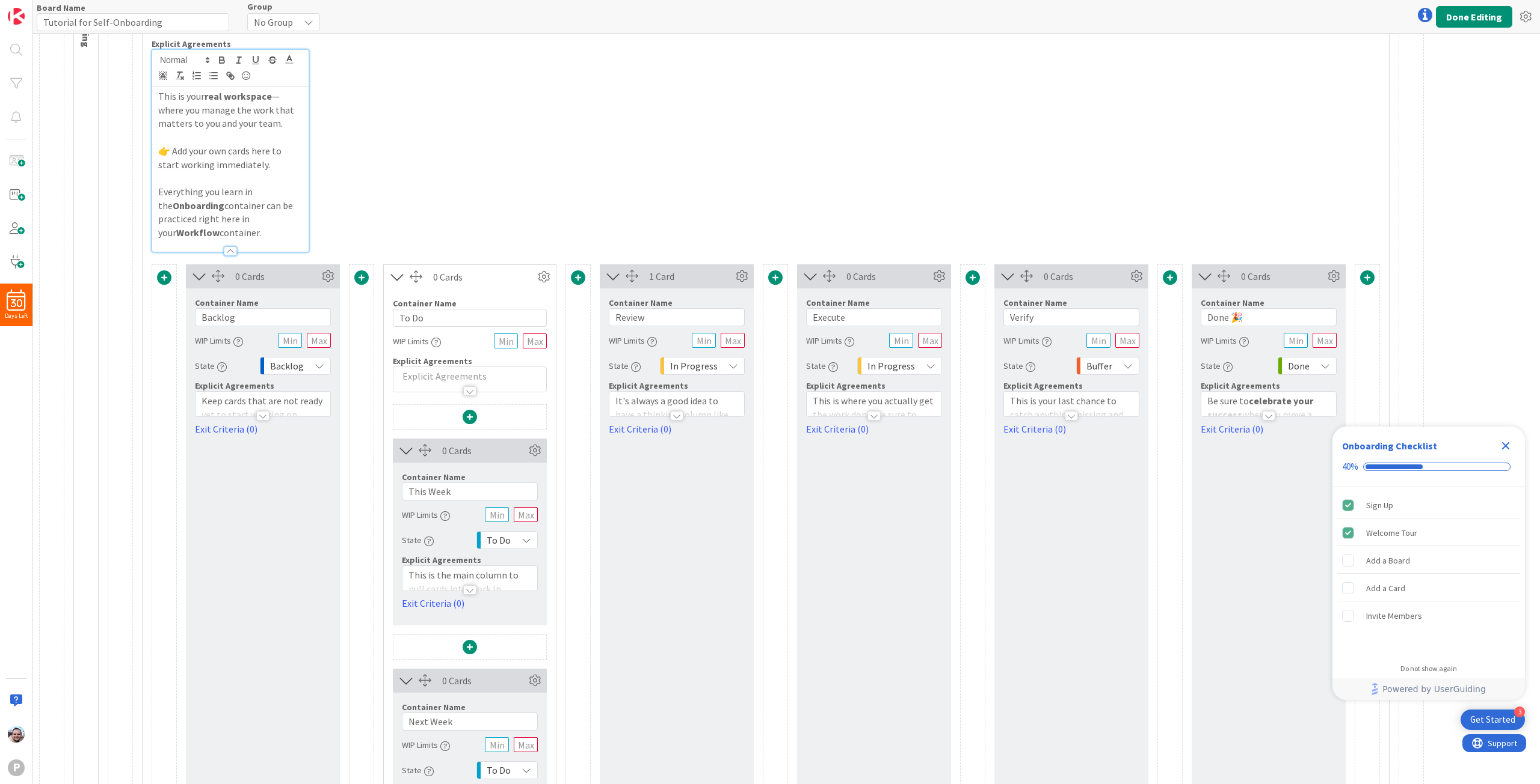
scroll to position [212, 0]
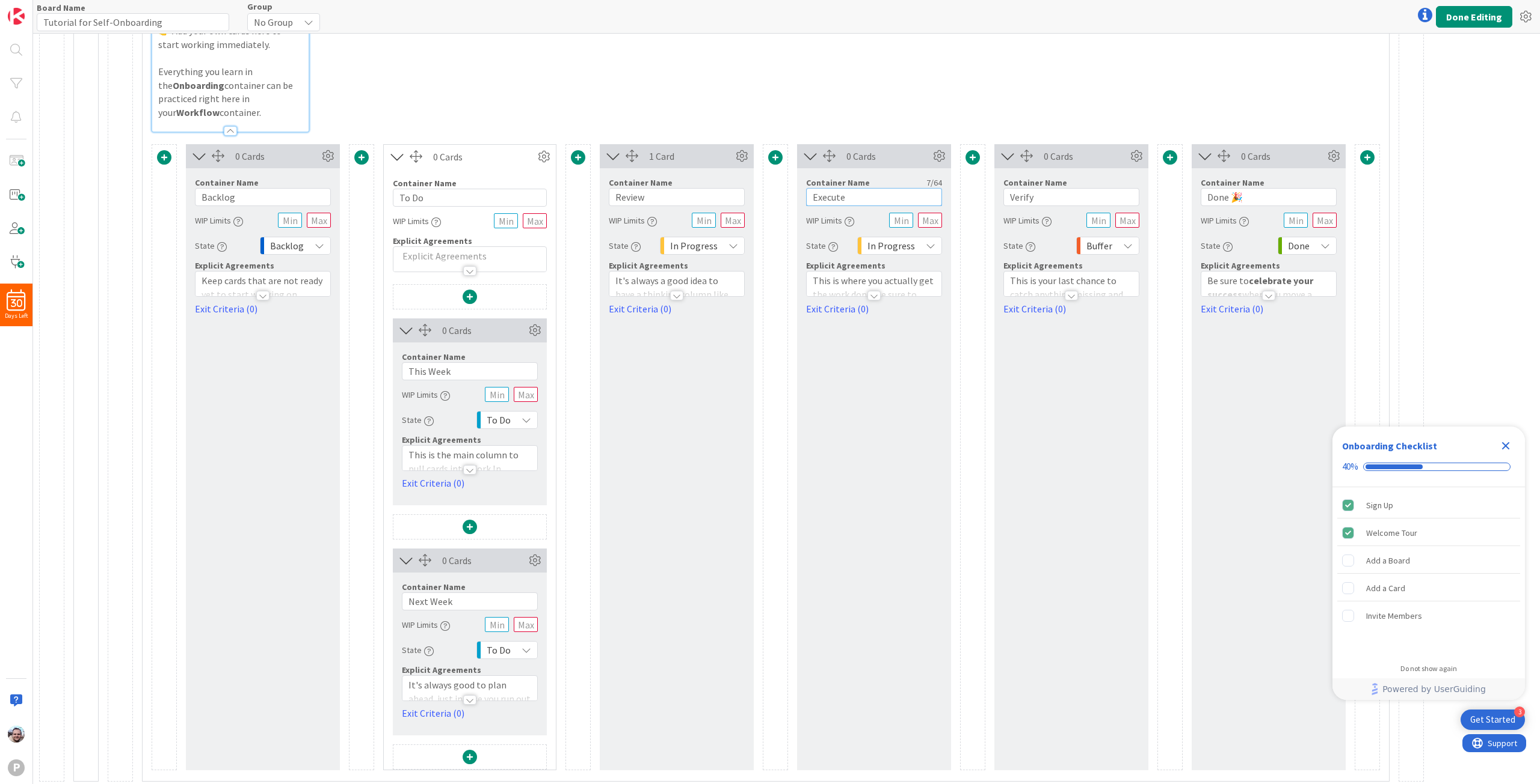
drag, startPoint x: 852, startPoint y: 193, endPoint x: 761, endPoint y: 196, distance: 91.0
click at [761, 196] on div "0 Cards Container Name 7 / 64 Backlog WIP Limits State Backlog Explicit Agreeme…" at bounding box center [765, 457] width 1228 height 626
drag, startPoint x: 654, startPoint y: 194, endPoint x: 569, endPoint y: 196, distance: 85.0
click at [569, 196] on div "0 Cards Container Name 7 / 64 Backlog WIP Limits State Backlog Explicit Agreeme…" at bounding box center [765, 457] width 1228 height 626
type input "Commodore"
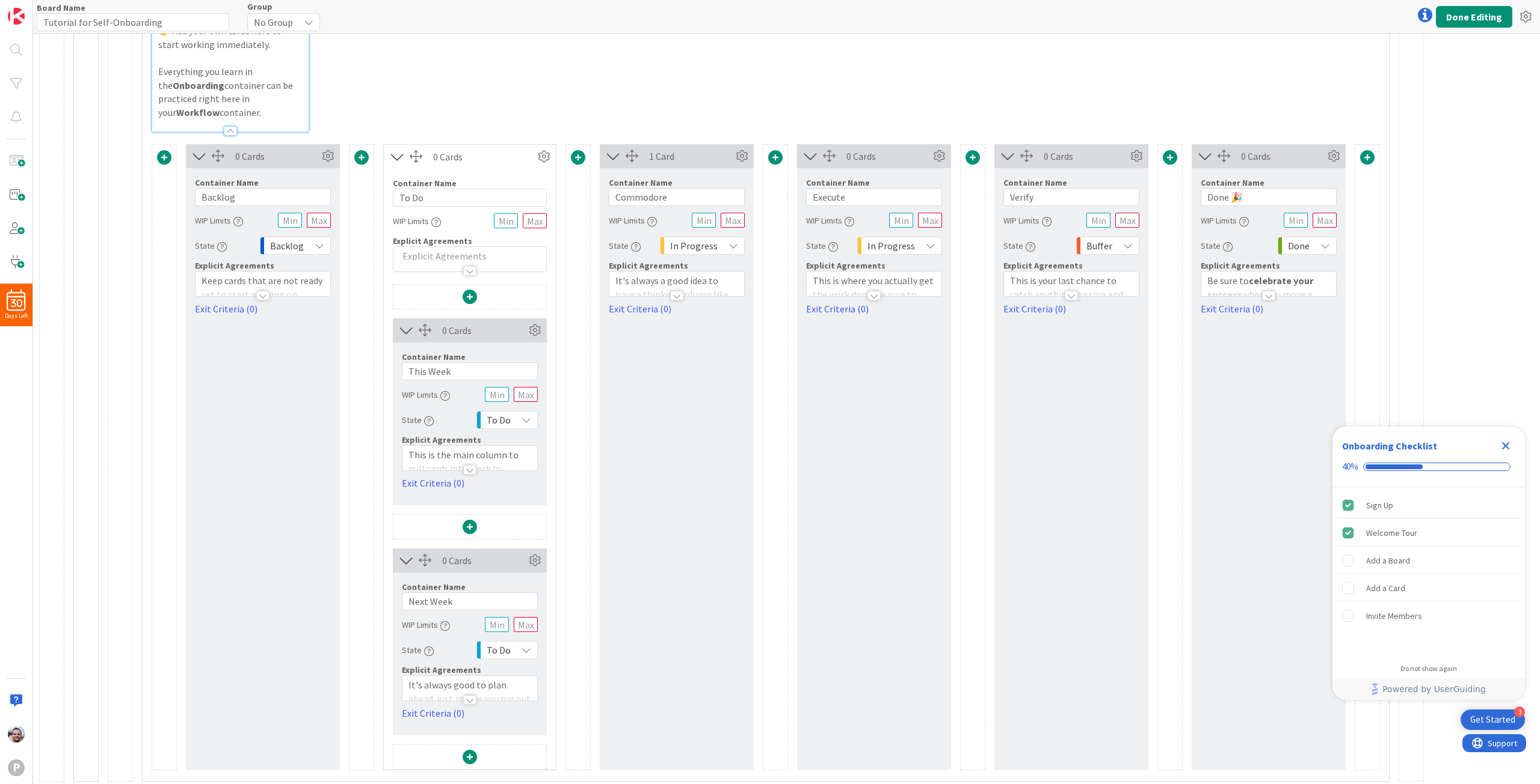
click at [672, 374] on div "1 Card Container Name 9 / 64 Commodore WIP Limits State In Progress Explicit Ag…" at bounding box center [676, 457] width 154 height 626
click at [775, 157] on span at bounding box center [775, 158] width 14 height 14
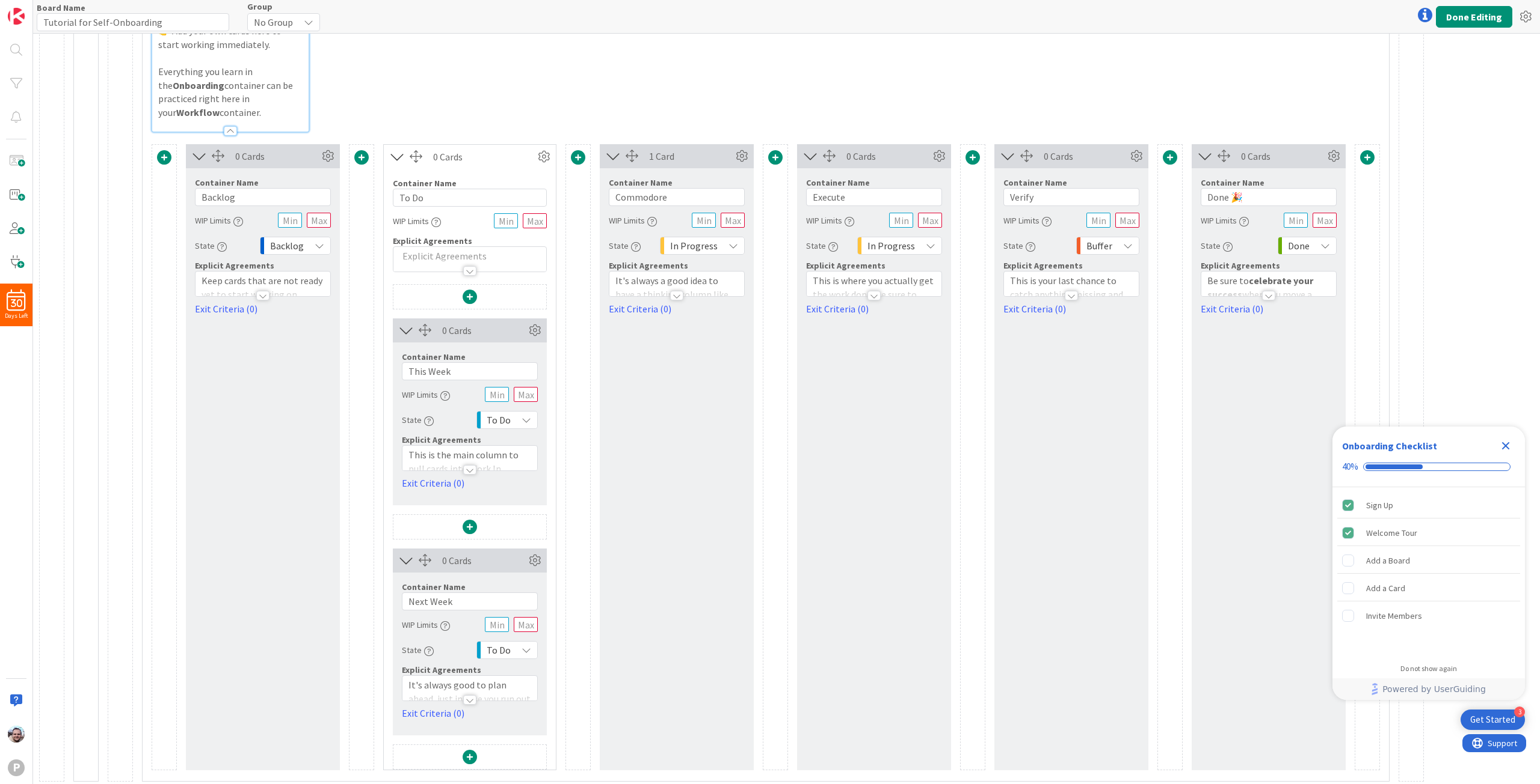
click at [612, 159] on icon at bounding box center [613, 156] width 20 height 15
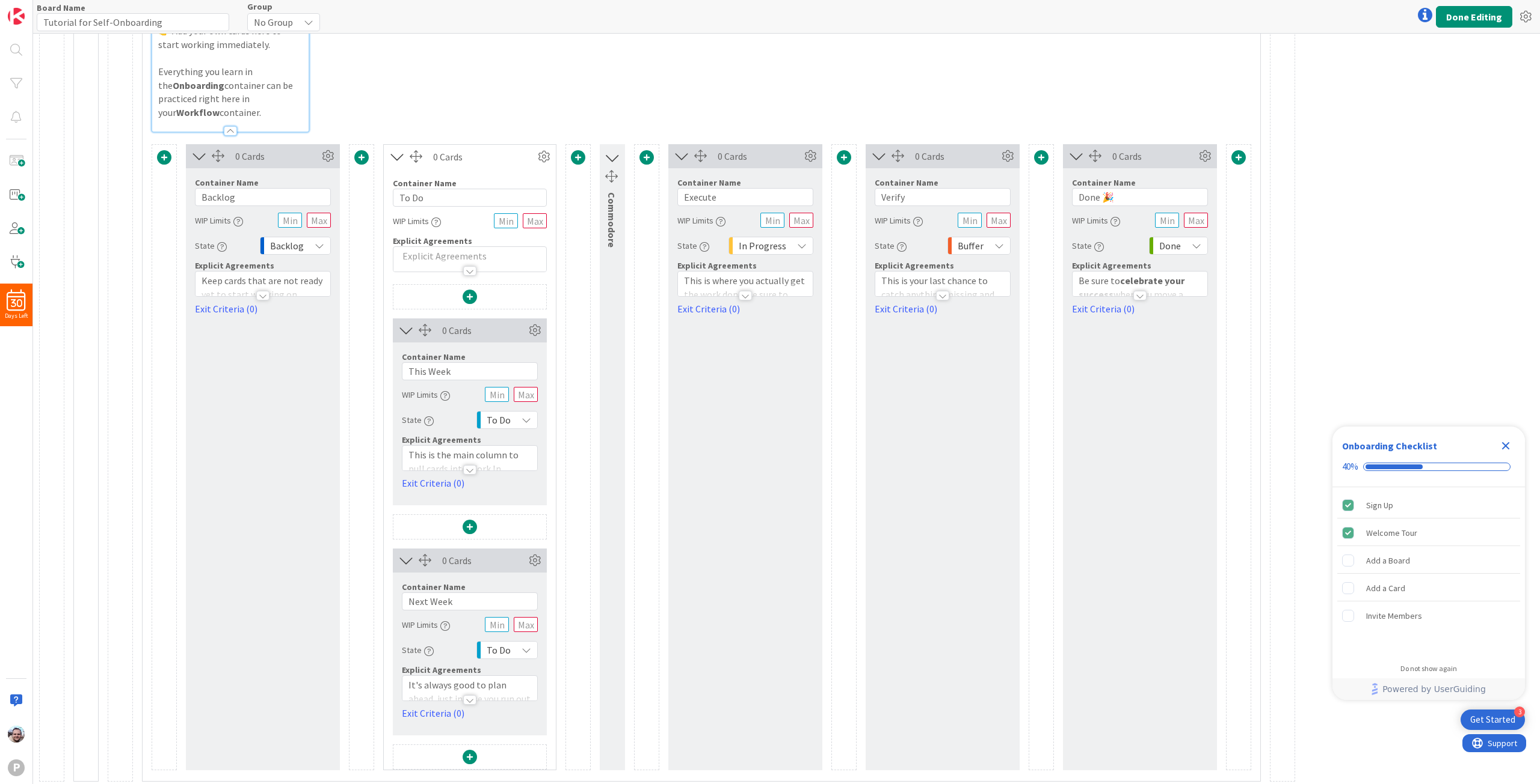
click at [642, 152] on span at bounding box center [647, 158] width 14 height 14
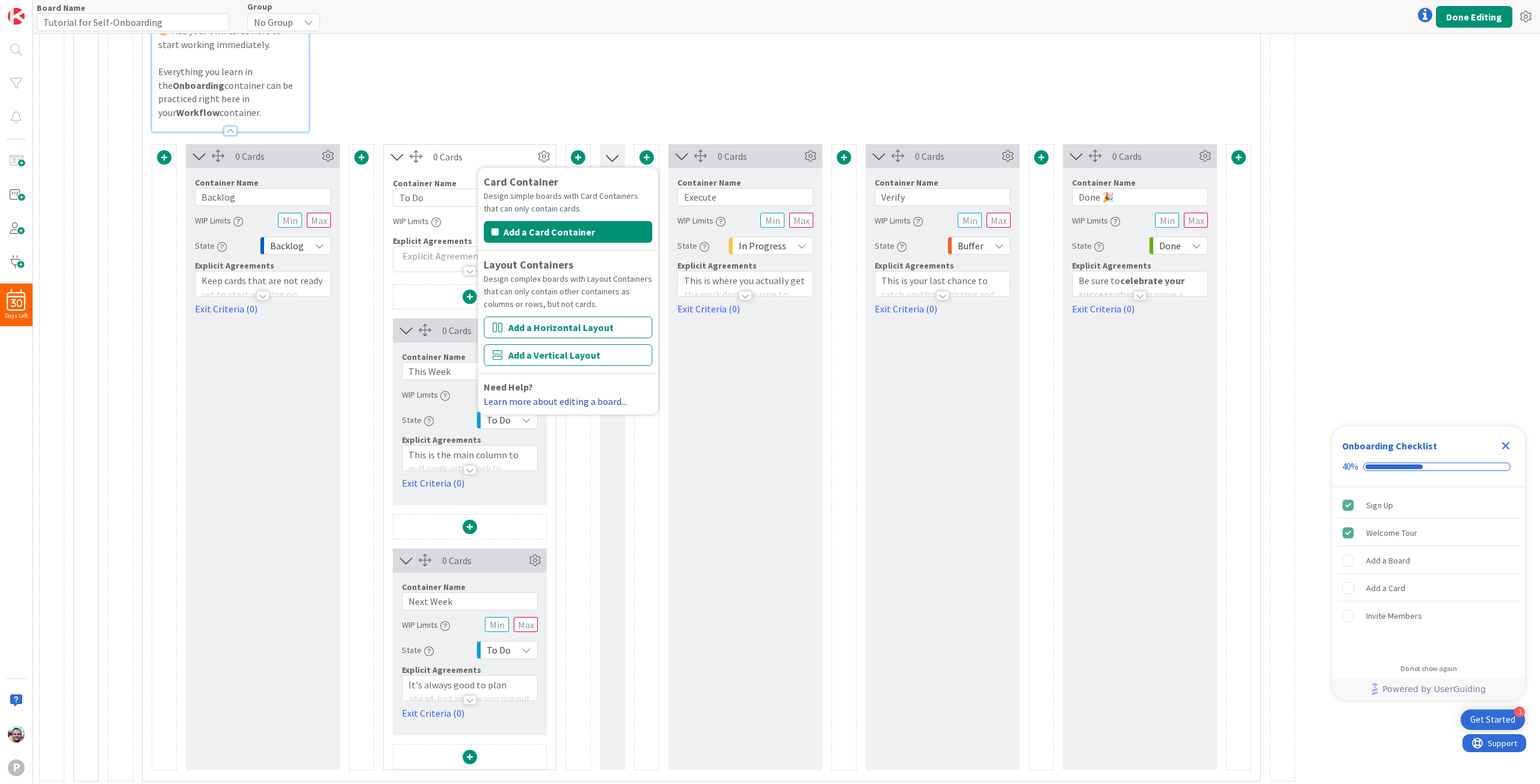
click at [559, 397] on link "Learn more about editing a board..." at bounding box center [555, 401] width 143 height 12
click at [571, 353] on button "Add a Vertical Layout" at bounding box center [567, 356] width 168 height 22
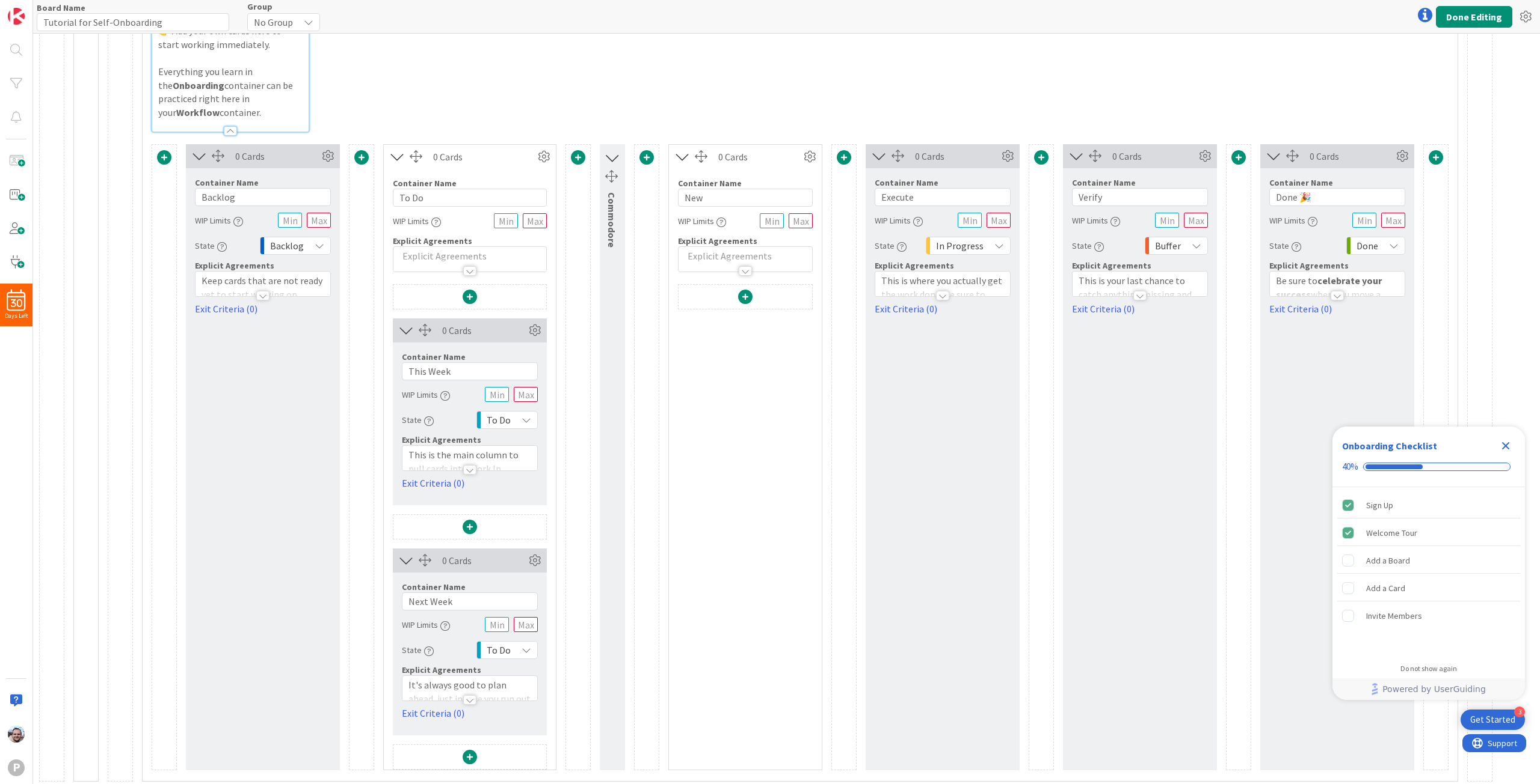
click at [399, 158] on icon at bounding box center [397, 157] width 20 height 15
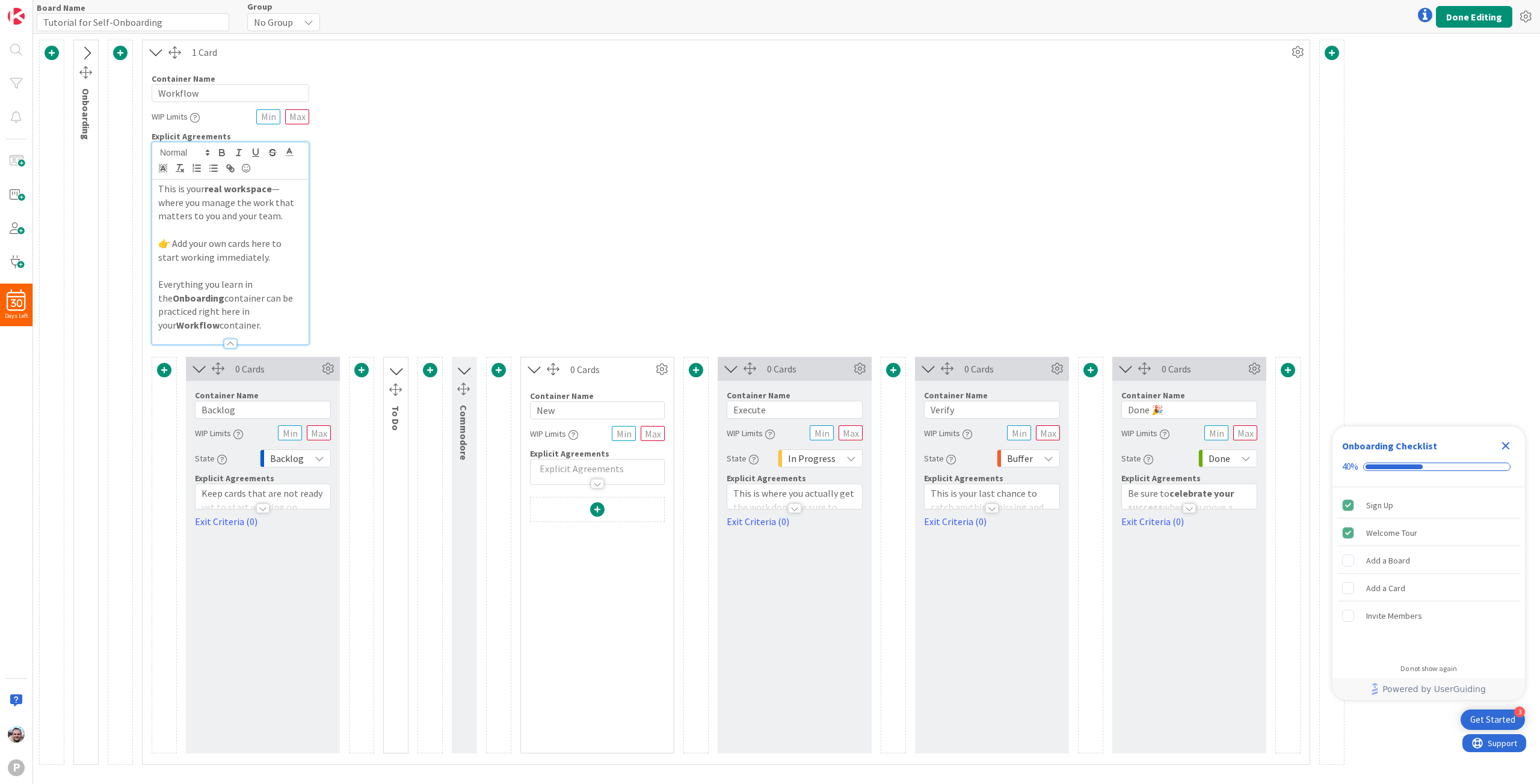
click at [1423, 19] on div at bounding box center [1425, 14] width 24 height 24
click at [1307, 84] on button "Take the Tour!" at bounding box center [1315, 84] width 60 height 22
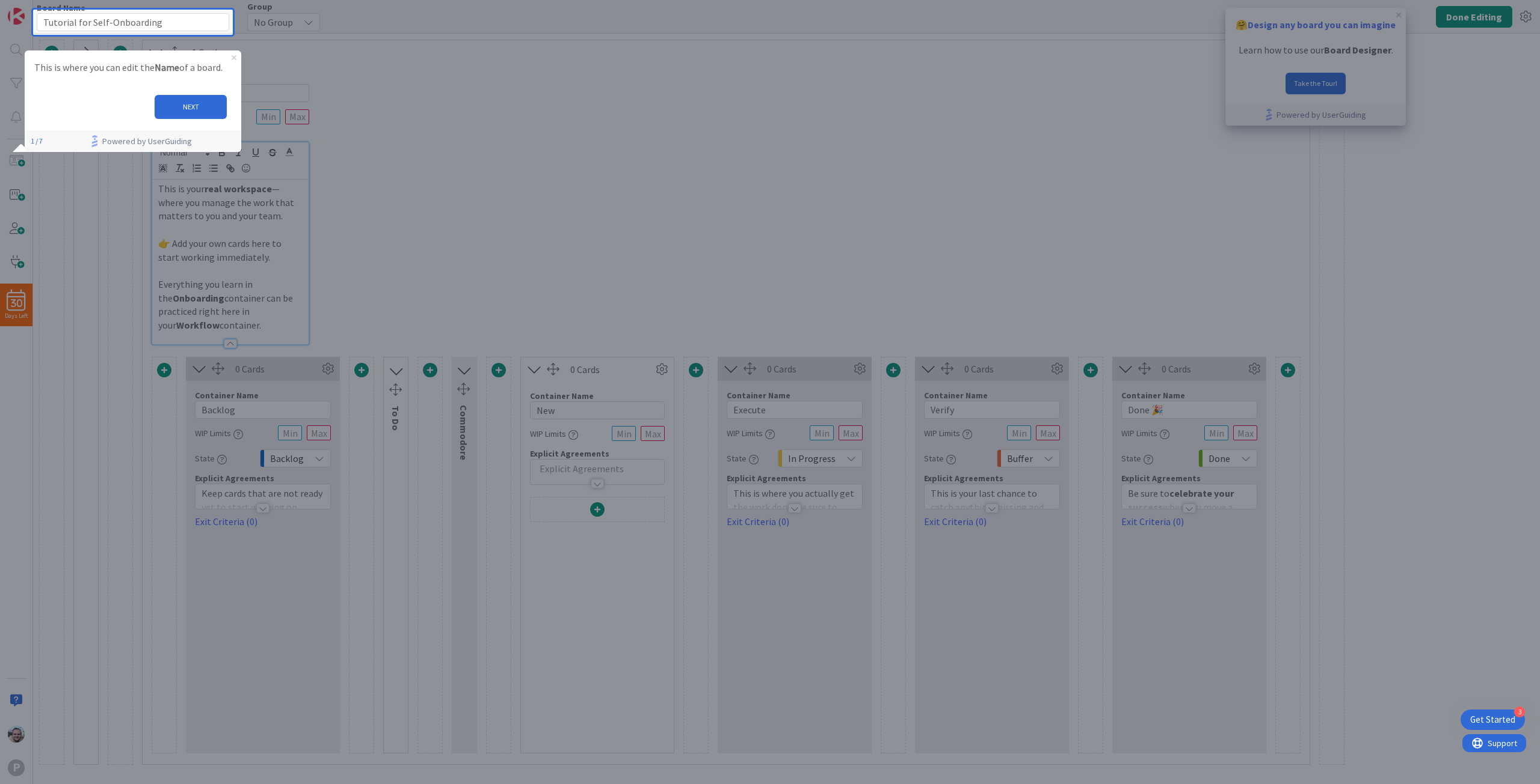
click at [236, 56] on icon "Close Preview" at bounding box center [233, 57] width 5 height 5
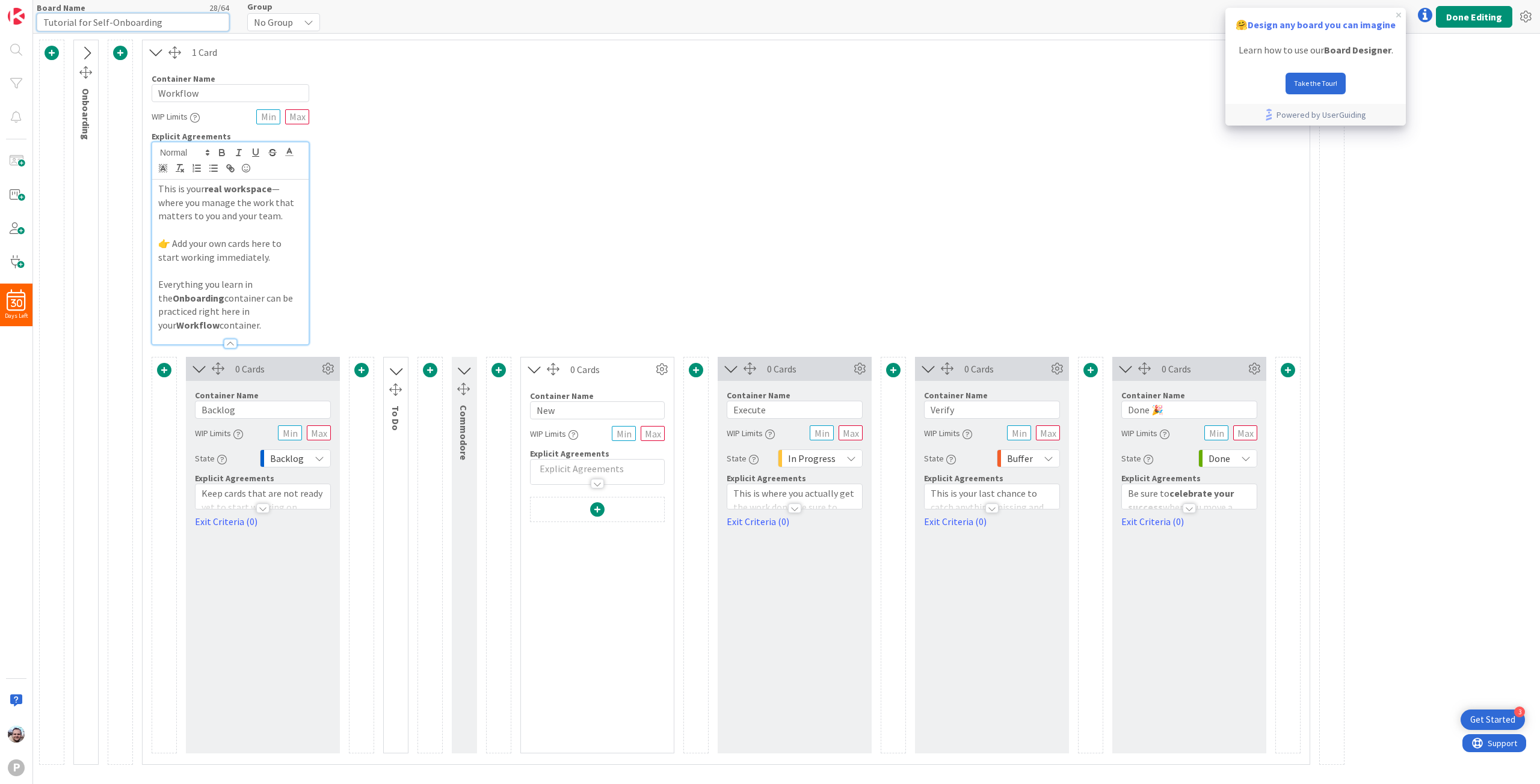
click at [173, 23] on input "Tutorial for Self-Onboarding" at bounding box center [133, 23] width 193 height 18
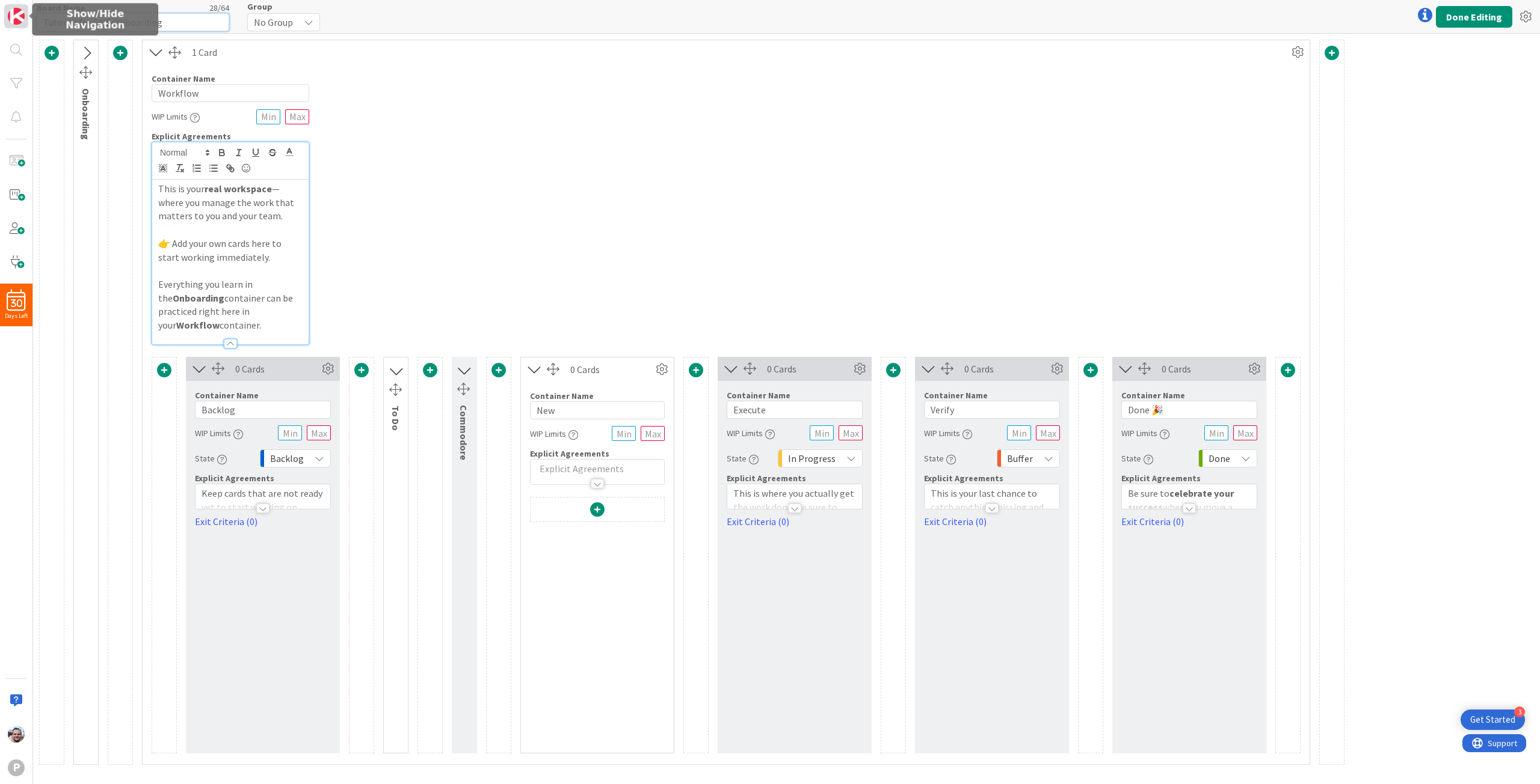
drag, startPoint x: 173, startPoint y: 23, endPoint x: 24, endPoint y: 12, distance: 149.4
click at [24, 12] on div "30 Days Left P Board Name 28 / 64 Tutorial for Self-Onboarding Group No Group N…" at bounding box center [770, 392] width 1540 height 784
type input "P"
type input "PVR"
click at [582, 205] on div "Container Name 8 / 64 Workflow WIP Limits Explicit Agreements This is your real…" at bounding box center [725, 204] width 1166 height 281
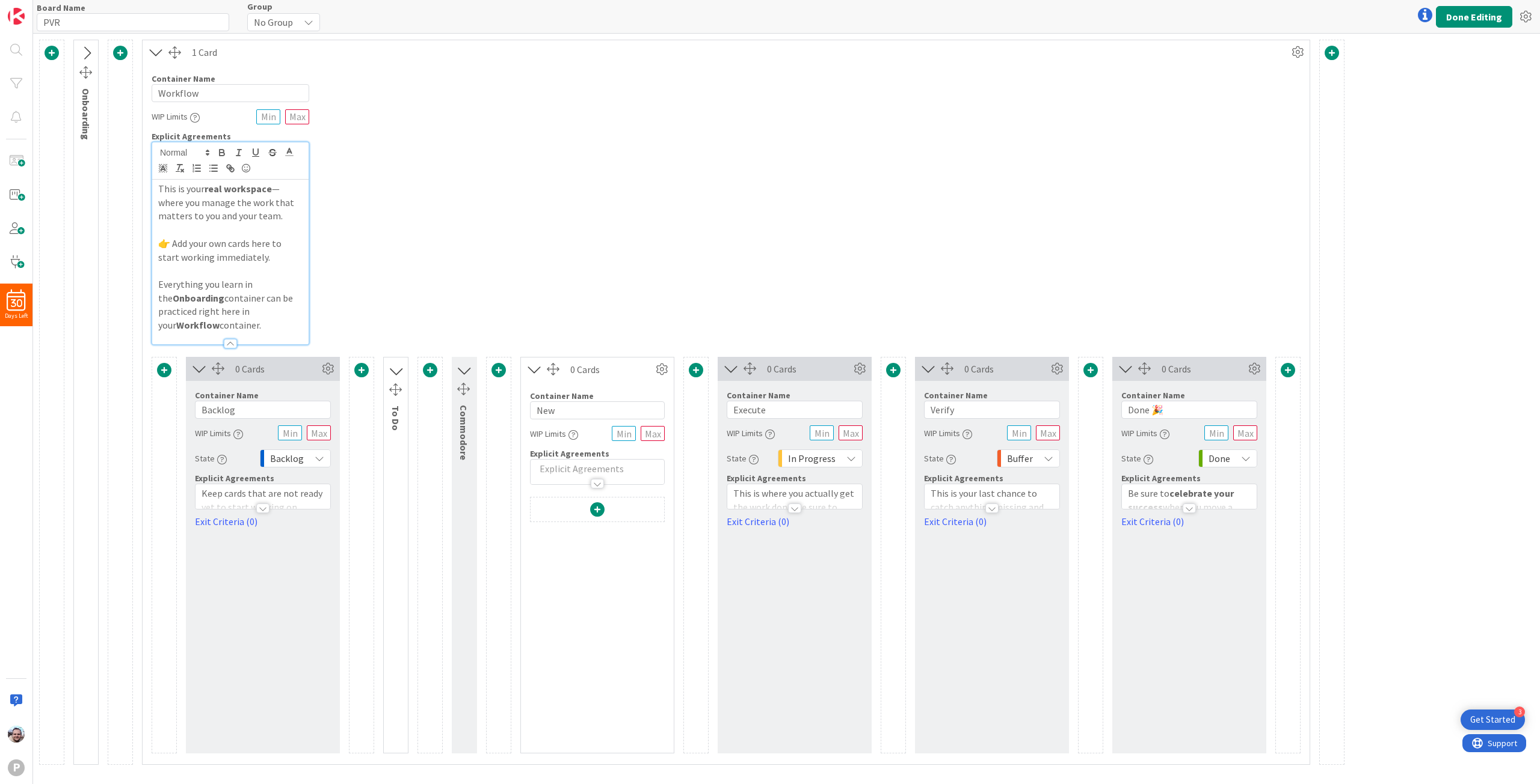
click at [1430, 14] on icon at bounding box center [1425, 15] width 14 height 14
click at [1426, 19] on icon at bounding box center [1425, 15] width 14 height 14
click at [1308, 84] on button "Take the Tour!" at bounding box center [1315, 84] width 60 height 22
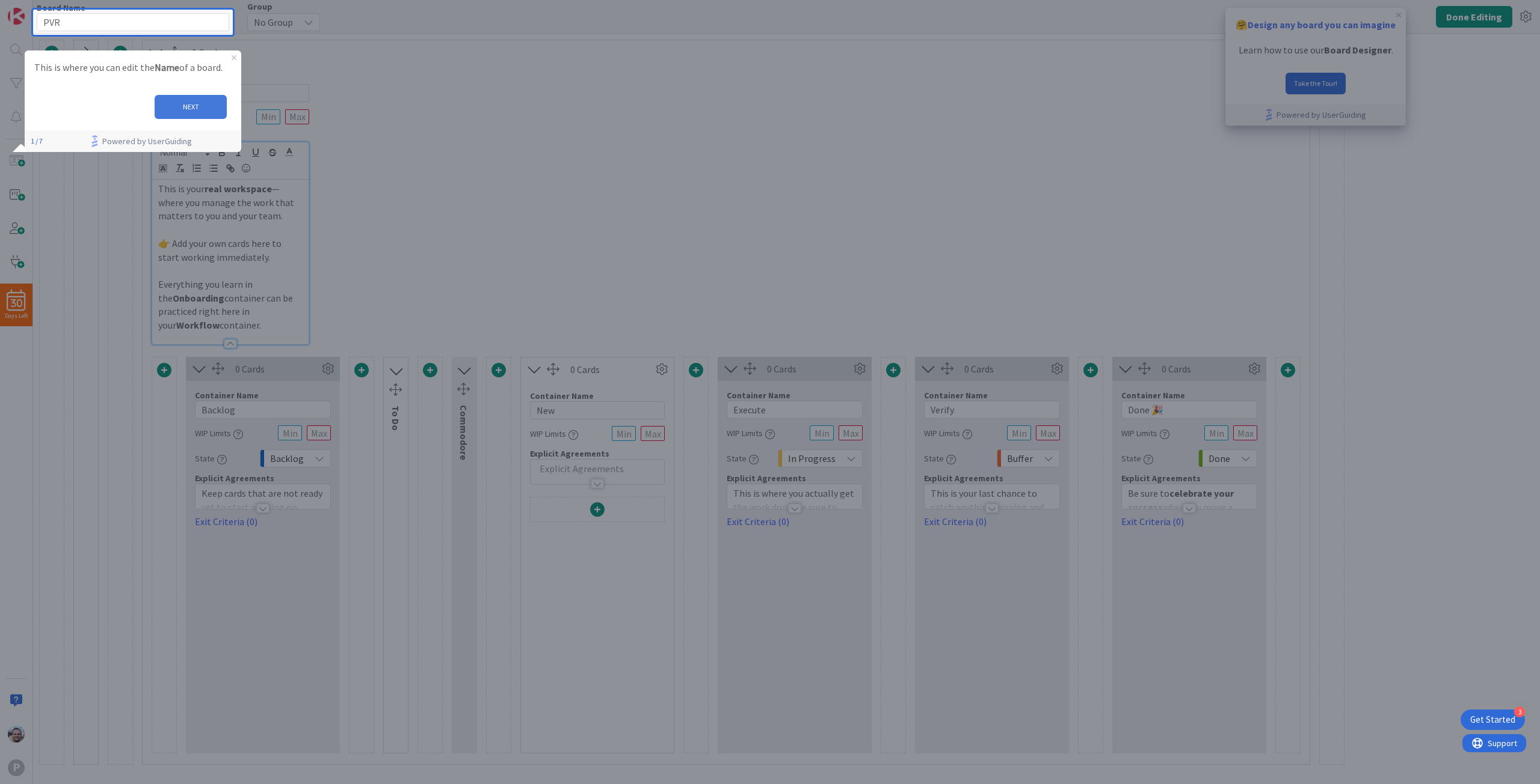
click at [199, 102] on button "NEXT" at bounding box center [191, 106] width 72 height 24
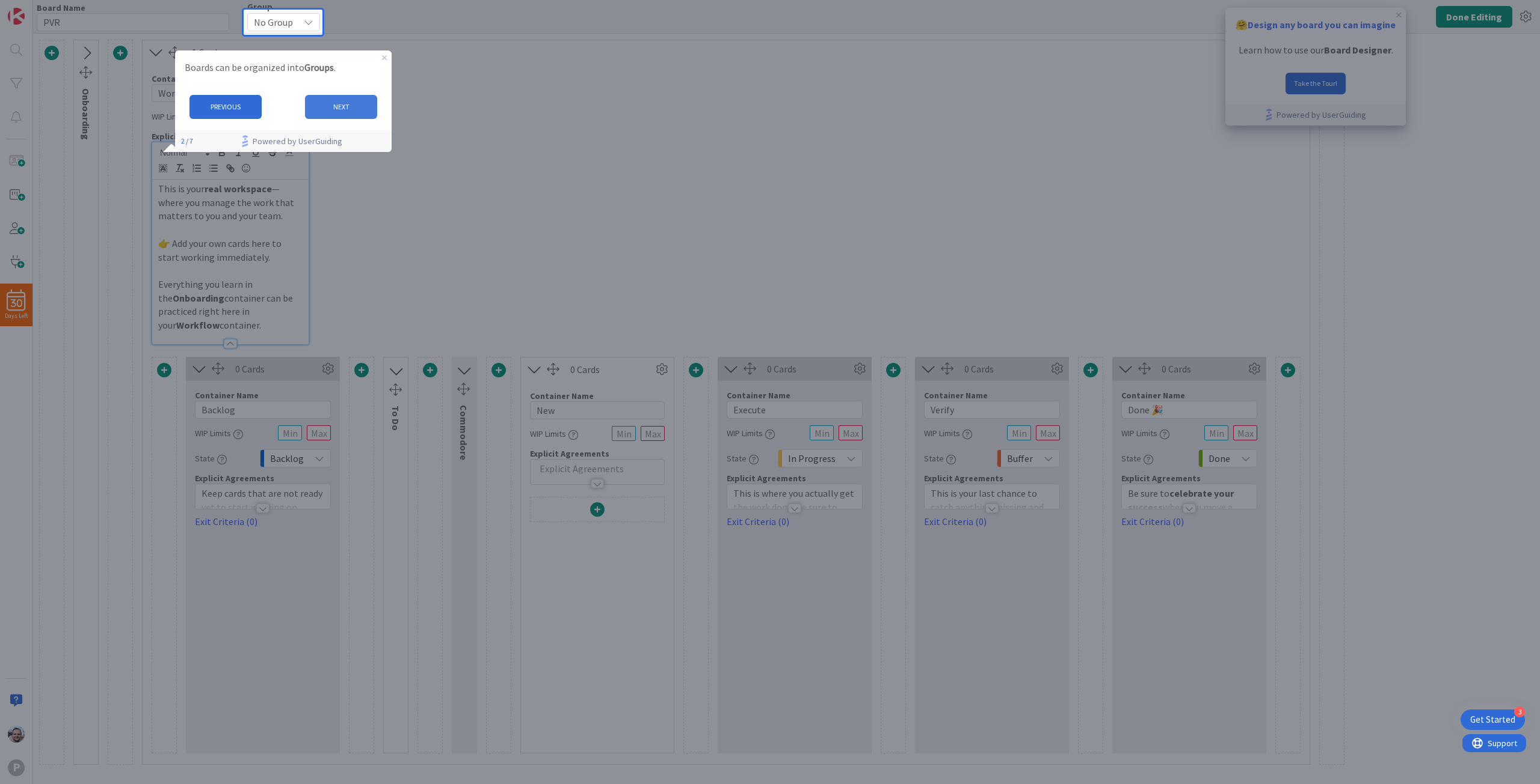
click at [350, 108] on button "NEXT" at bounding box center [340, 106] width 72 height 24
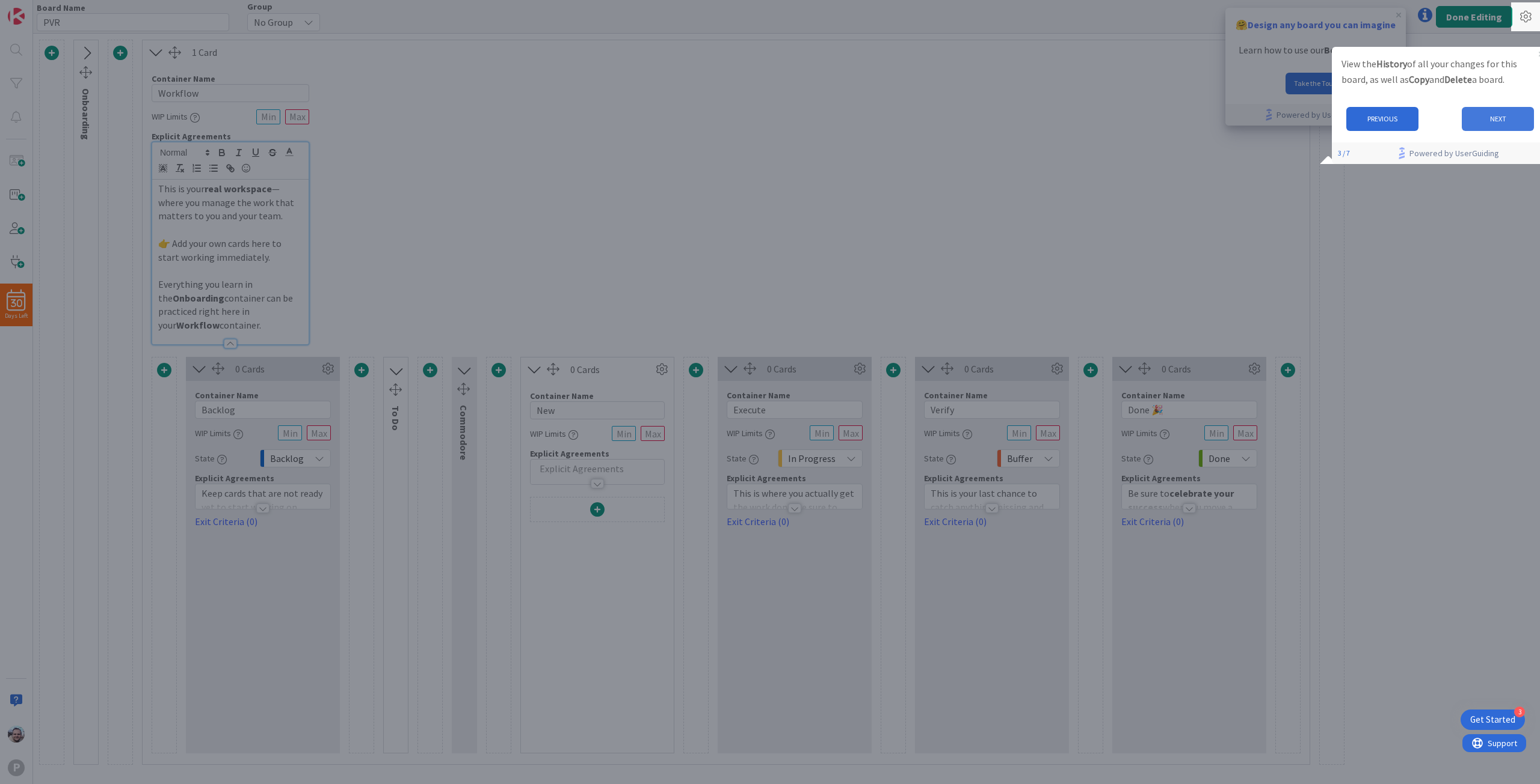
click at [1521, 119] on button "NEXT" at bounding box center [1498, 118] width 72 height 24
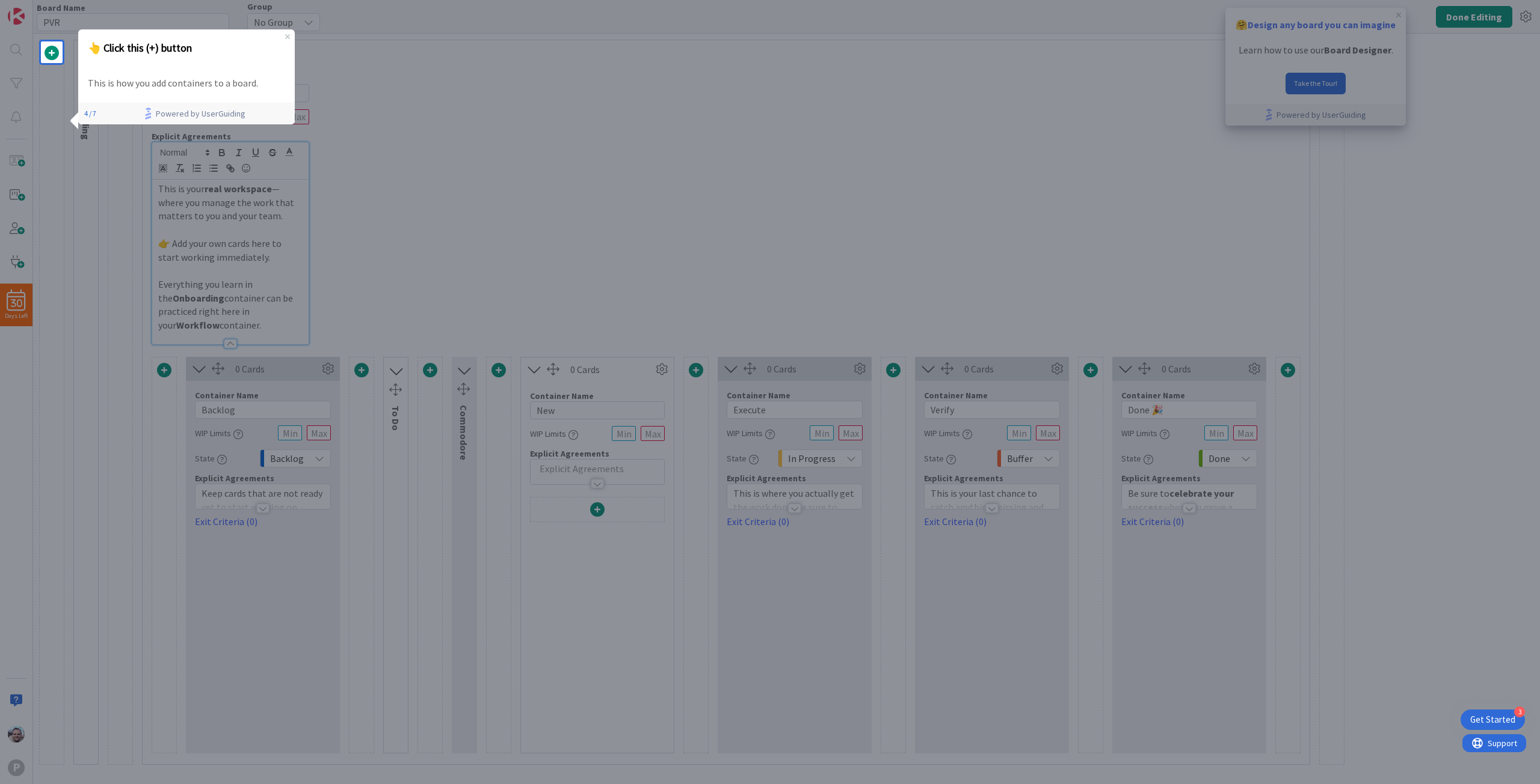
click at [399, 153] on div at bounding box center [801, 392] width 1477 height 784
click at [287, 37] on icon "Close Preview" at bounding box center [287, 36] width 5 height 5
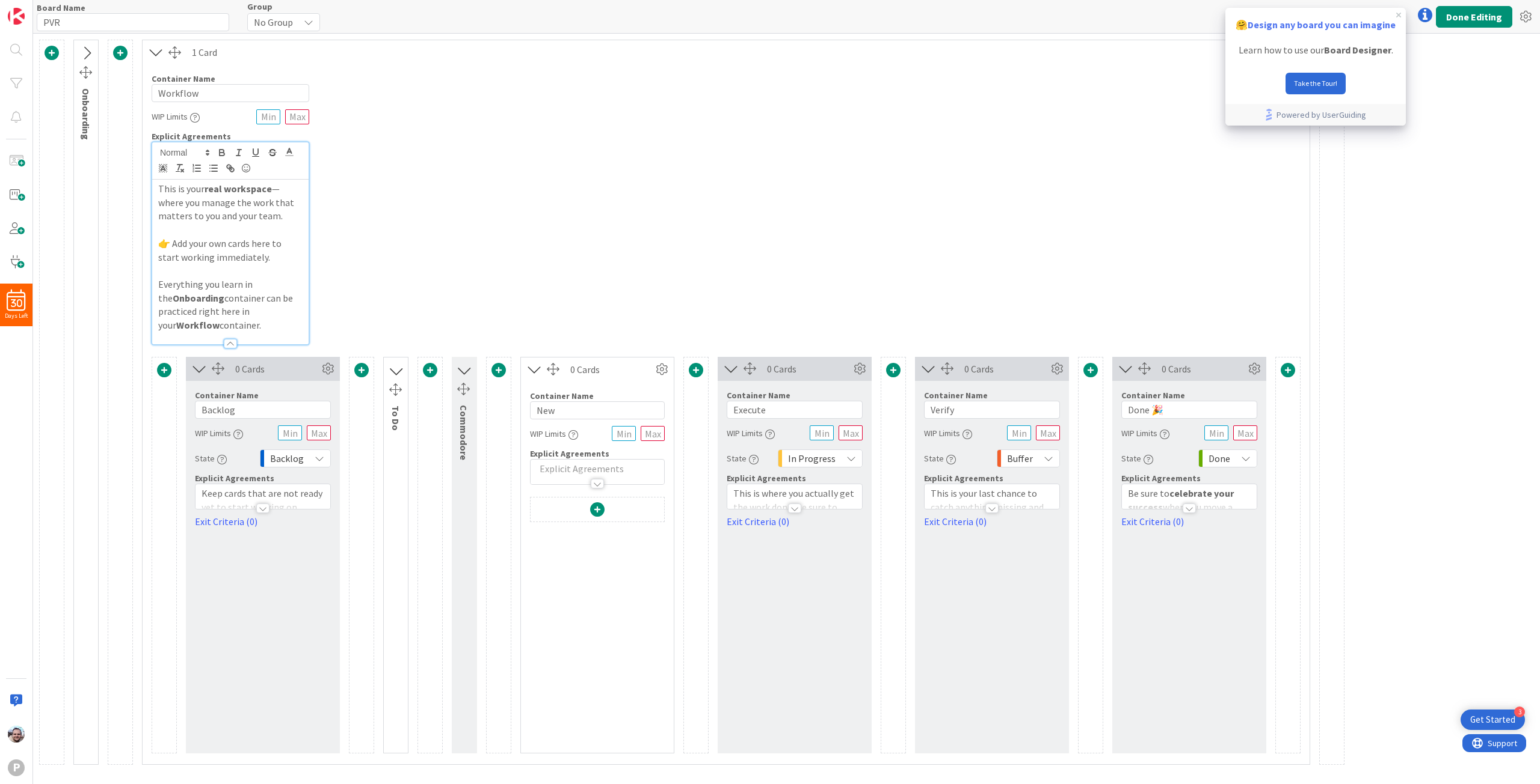
click at [53, 51] on span at bounding box center [51, 53] width 14 height 14
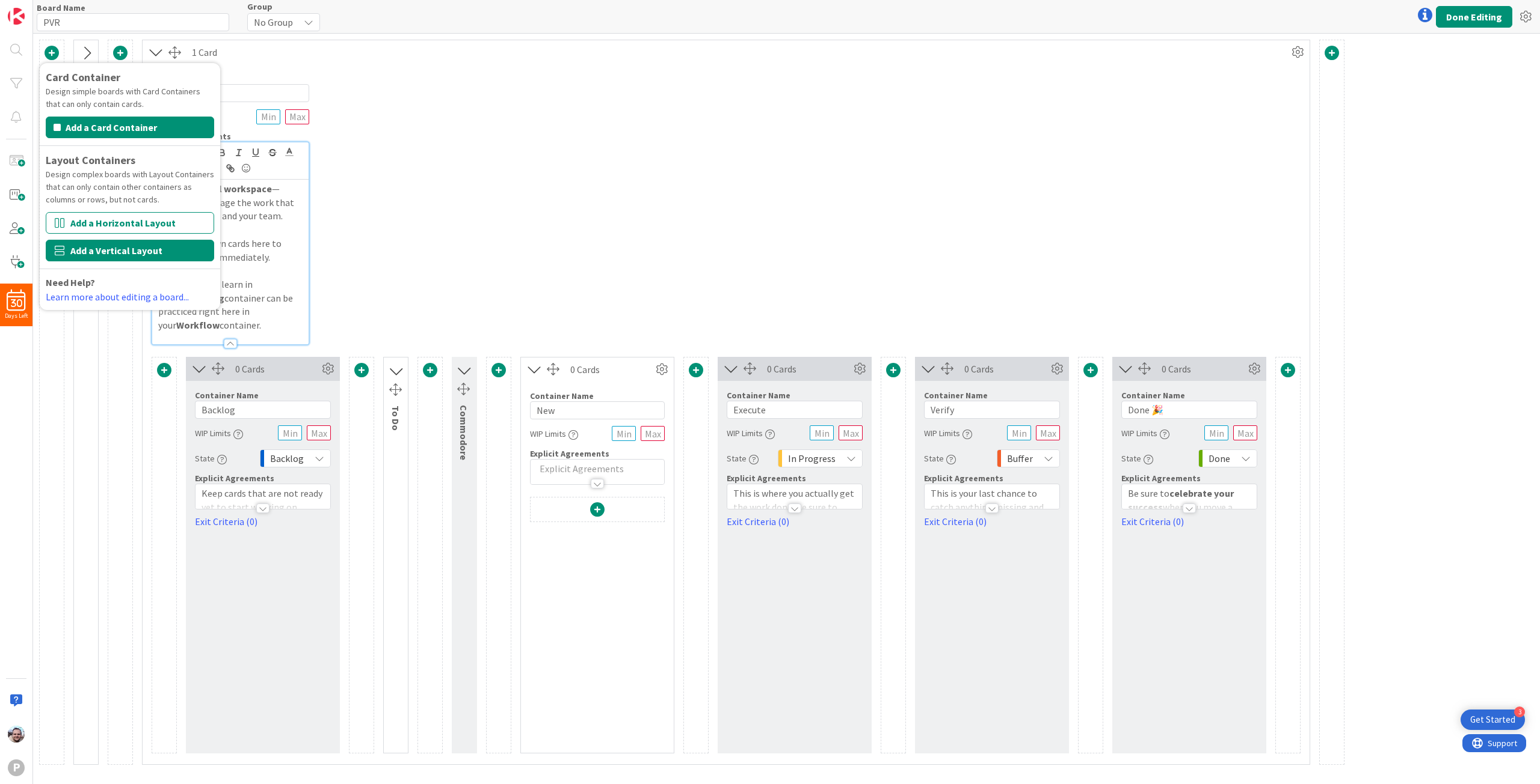
click at [147, 252] on button "Add a Vertical Layout" at bounding box center [130, 250] width 168 height 22
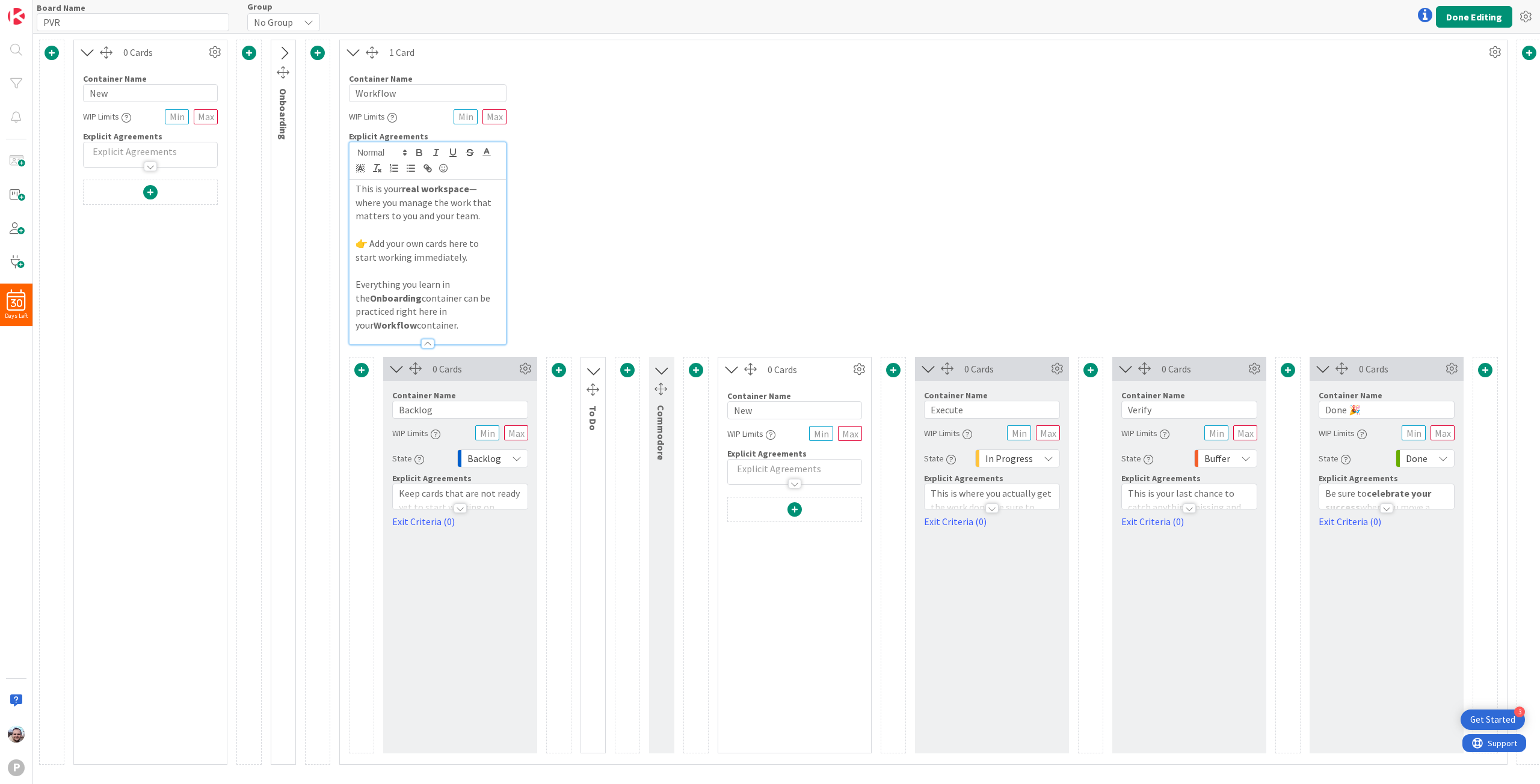
click at [51, 49] on span at bounding box center [51, 53] width 14 height 14
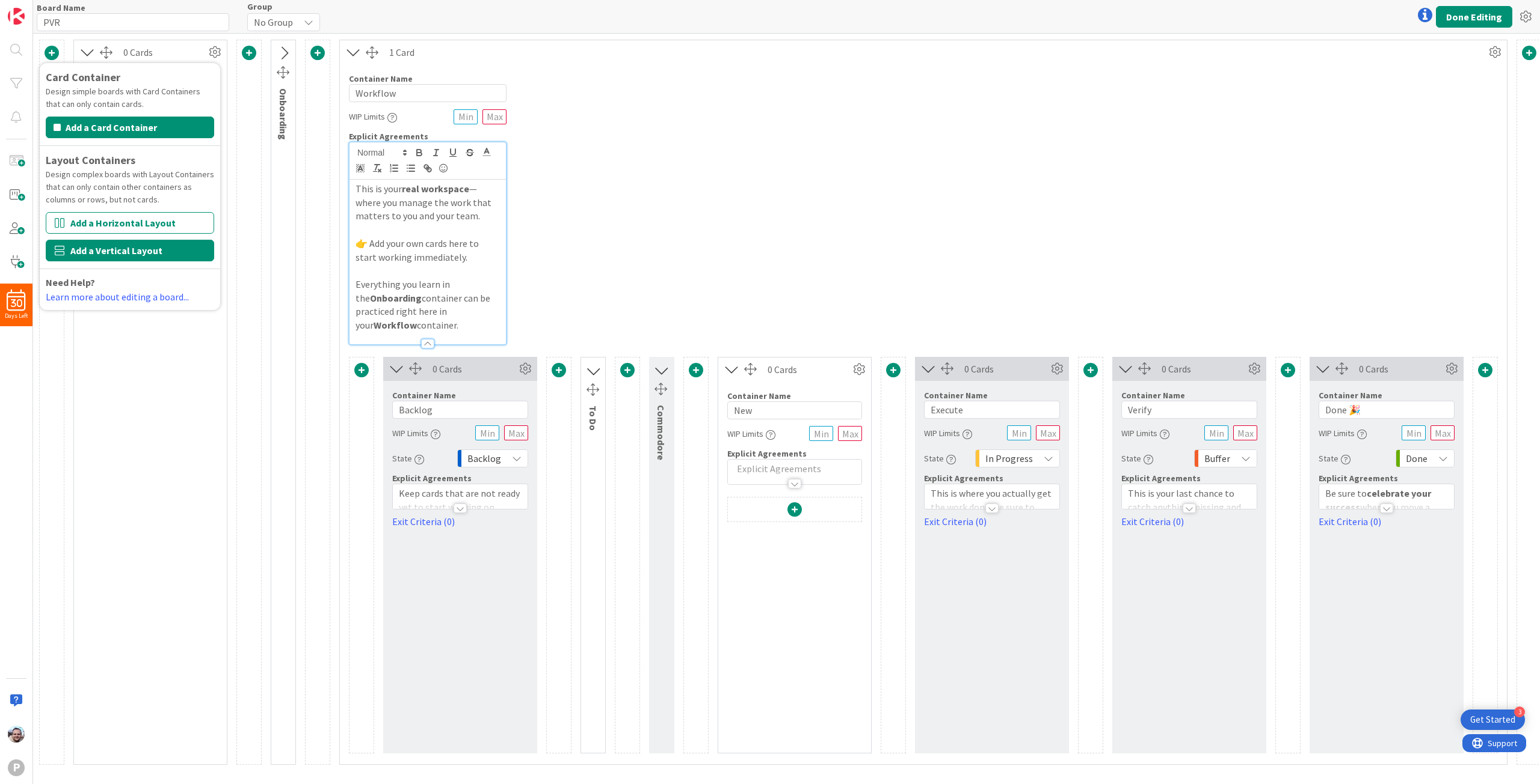
click at [121, 242] on button "Add a Vertical Layout" at bounding box center [130, 250] width 168 height 22
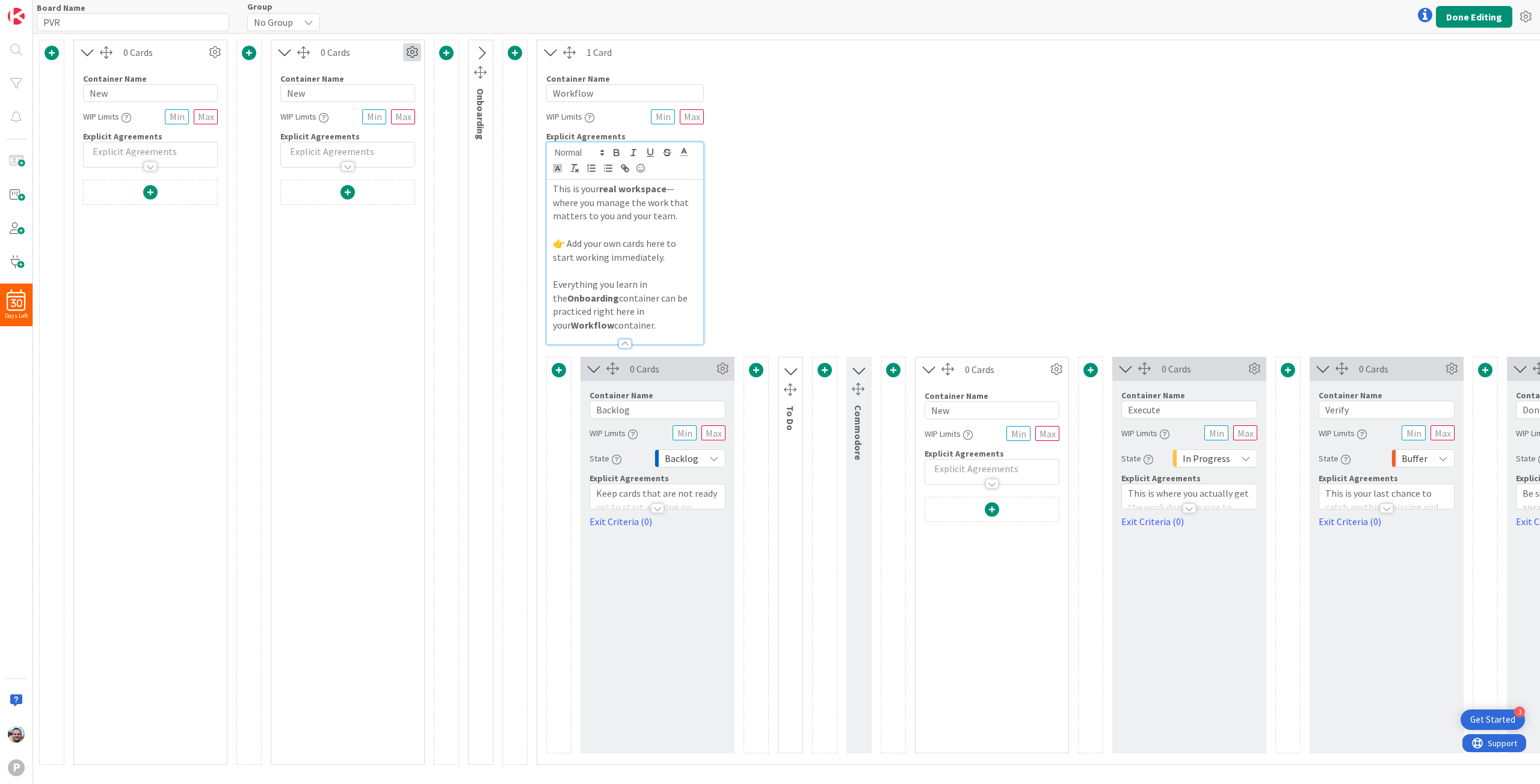
click at [409, 52] on icon at bounding box center [412, 52] width 18 height 18
click at [332, 153] on span "Delete this Container" at bounding box center [323, 154] width 89 height 17
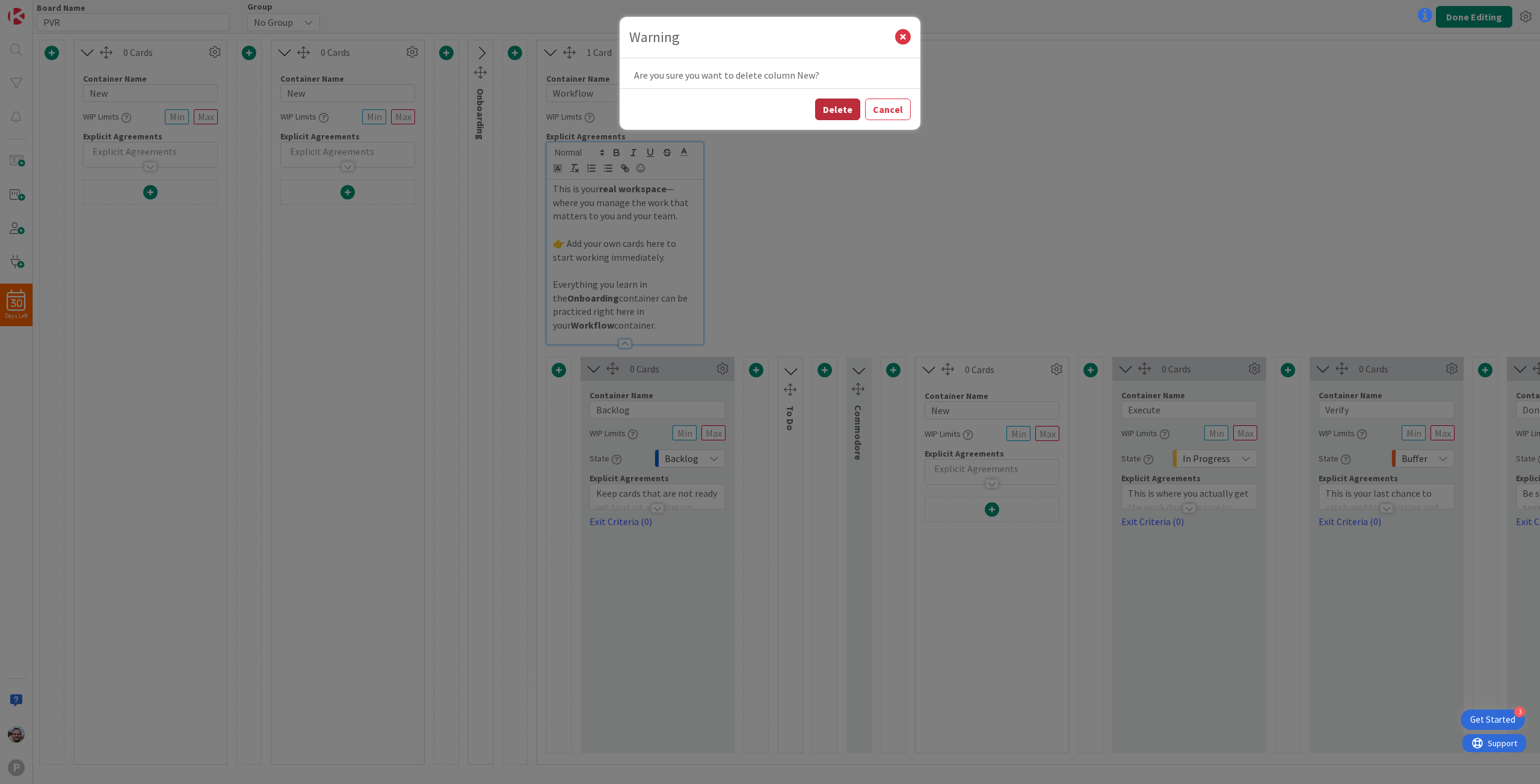
click at [841, 108] on button "Delete" at bounding box center [838, 110] width 45 height 22
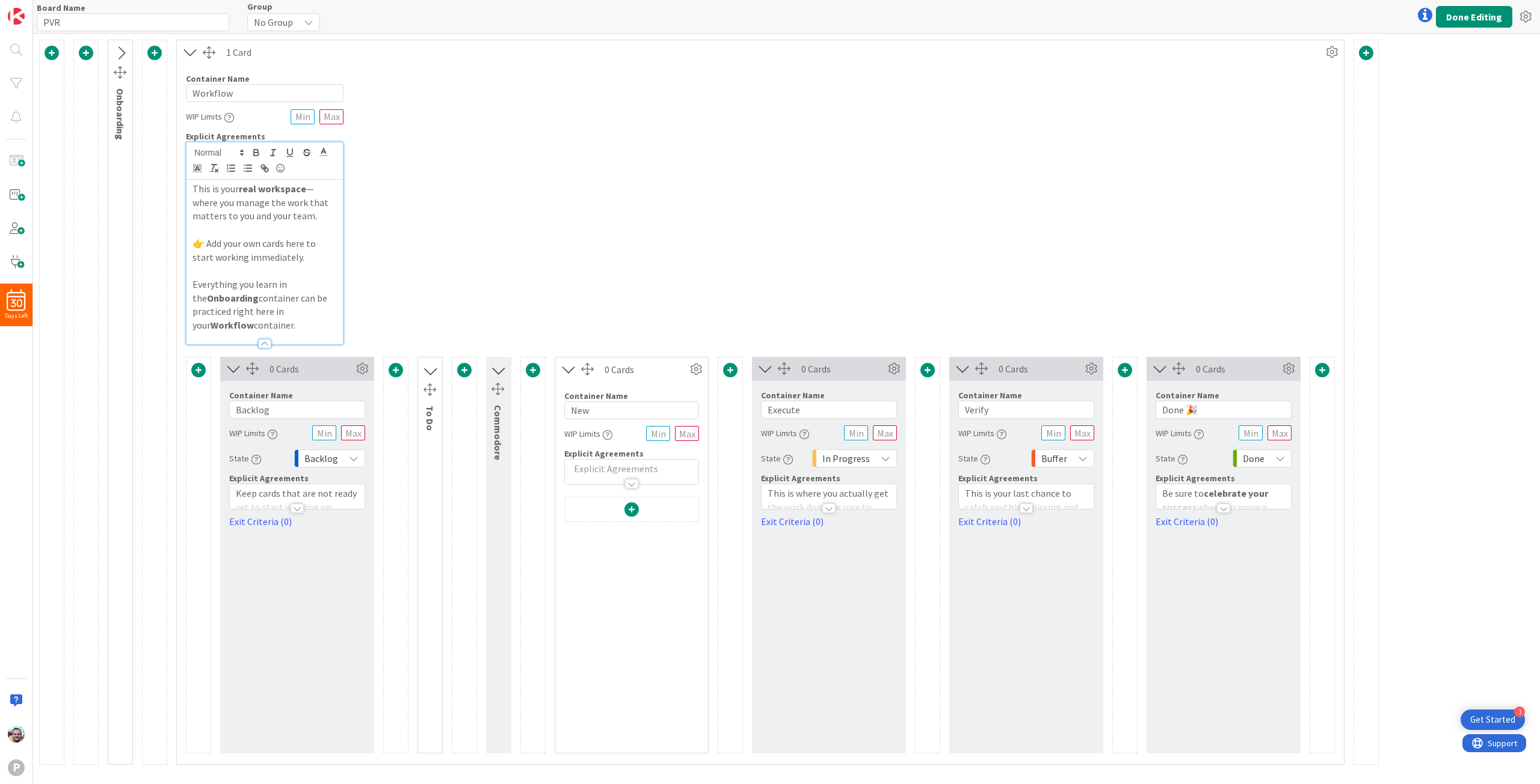
click at [121, 55] on icon at bounding box center [121, 53] width 20 height 15
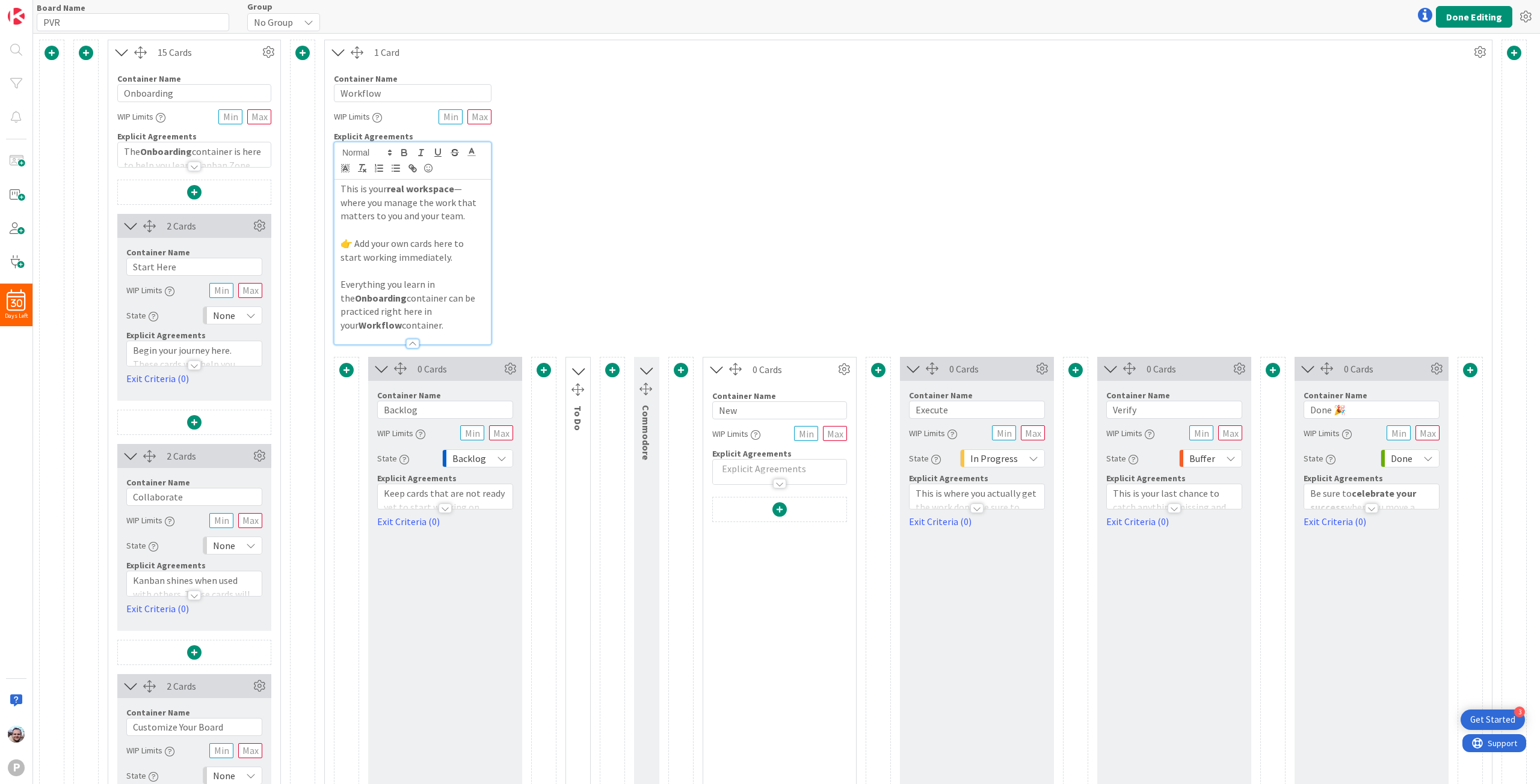
click at [122, 50] on icon at bounding box center [122, 51] width 20 height 15
